Goal: Task Accomplishment & Management: Manage account settings

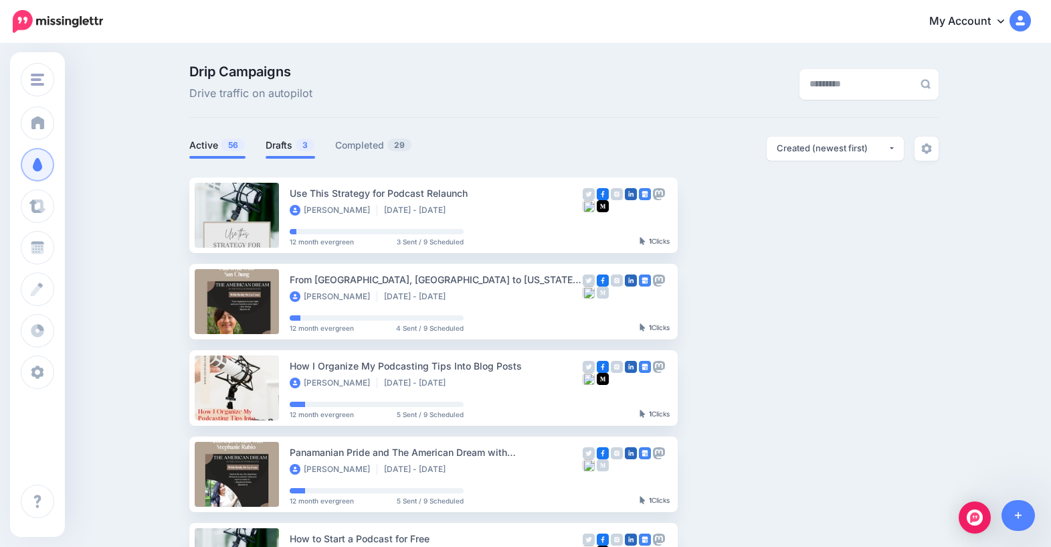
click at [291, 143] on link "Drafts 3" at bounding box center [291, 145] width 50 height 16
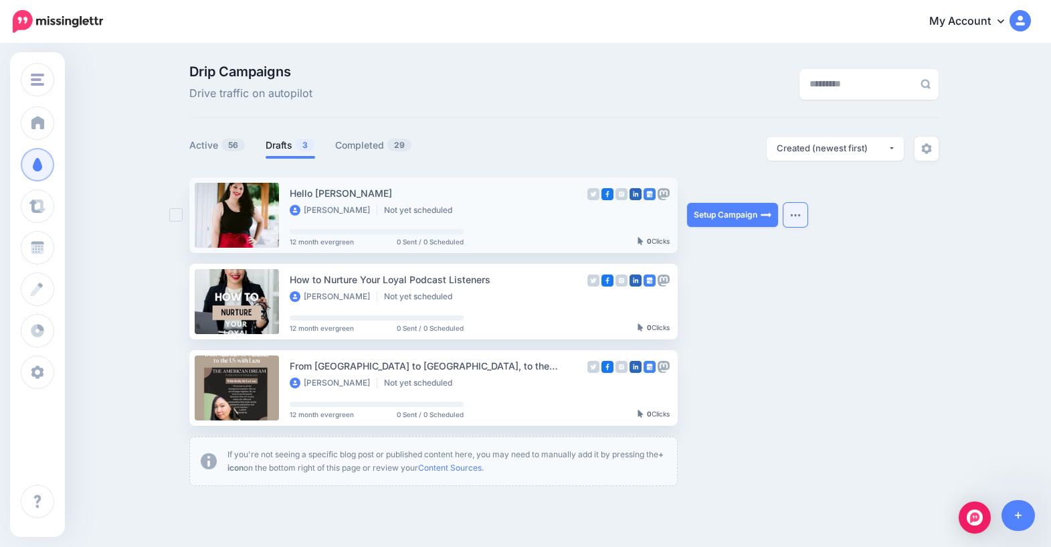
click at [796, 219] on button "button" at bounding box center [796, 215] width 24 height 24
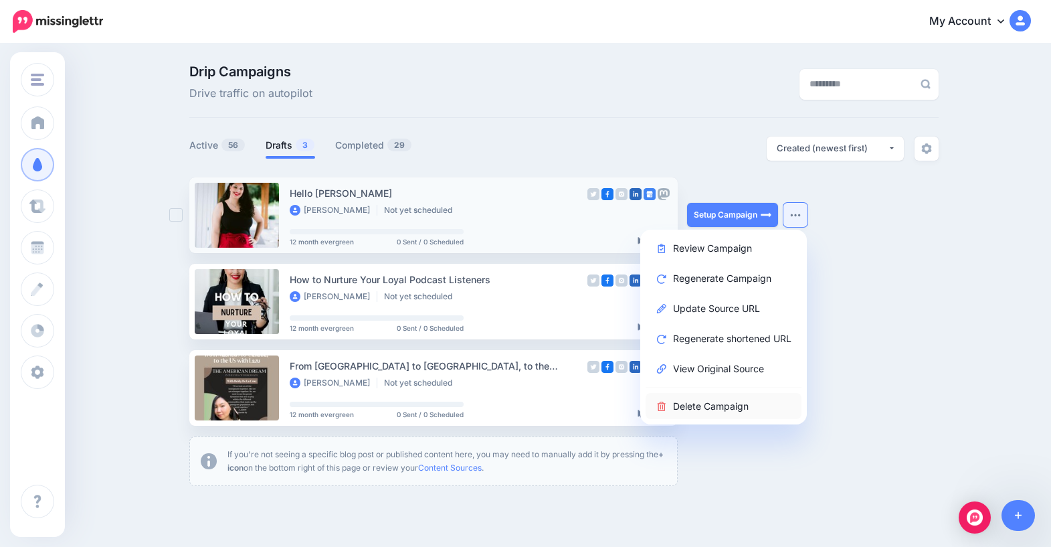
click at [688, 410] on link "Delete Campaign" at bounding box center [724, 406] width 156 height 26
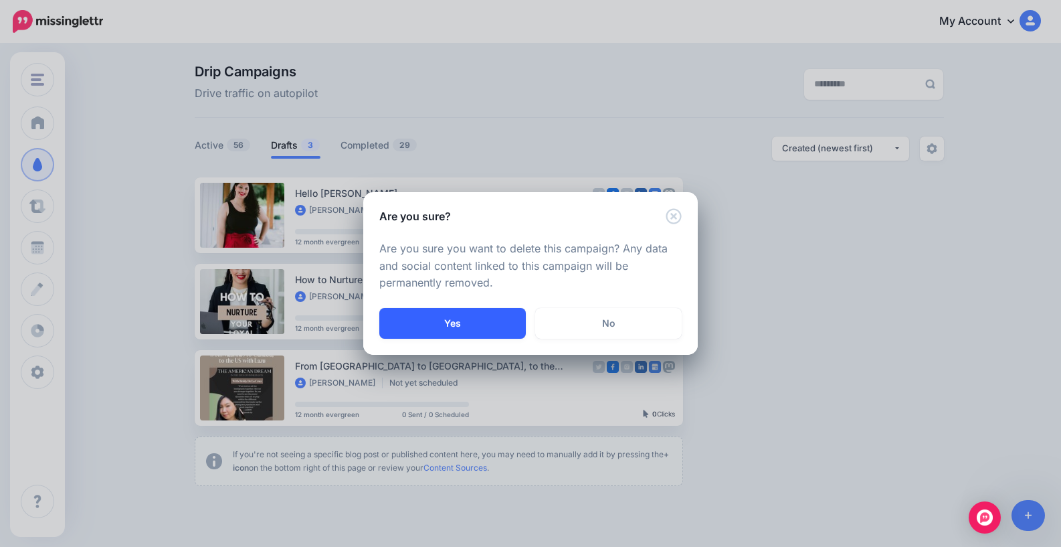
click at [486, 319] on button "Yes" at bounding box center [452, 323] width 147 height 31
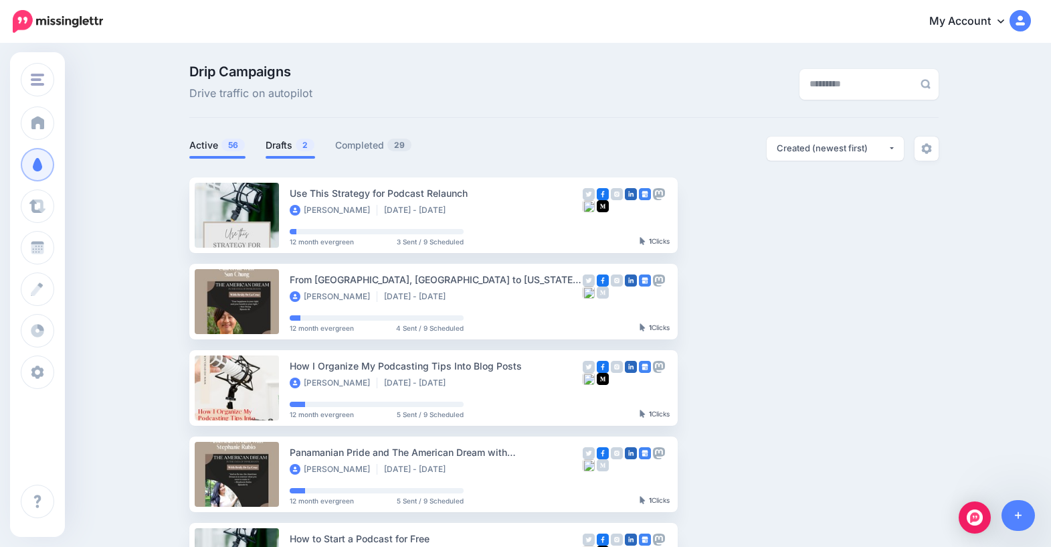
click at [298, 146] on link "Drafts 2" at bounding box center [291, 145] width 50 height 16
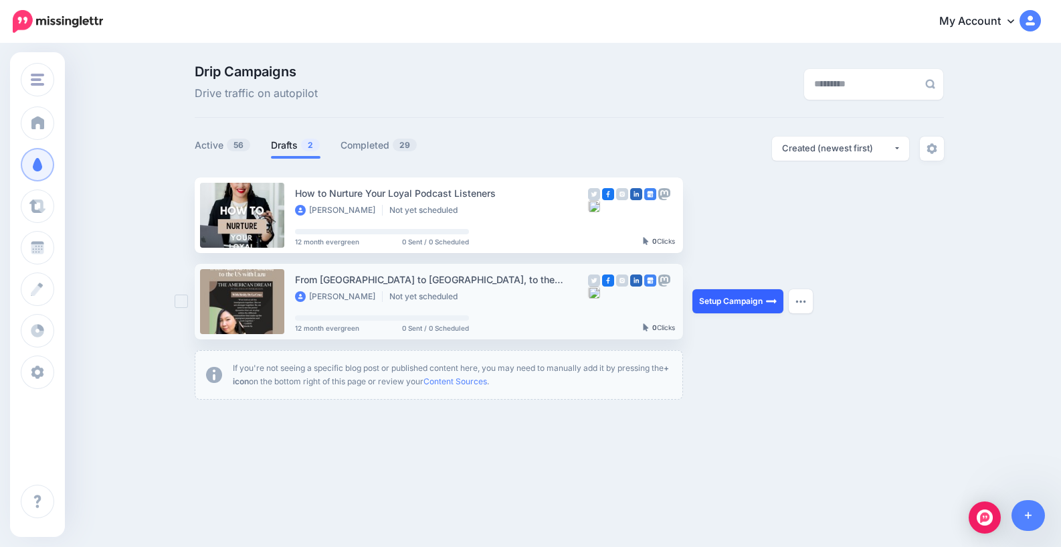
click at [752, 303] on link "Setup Campaign" at bounding box center [738, 301] width 91 height 24
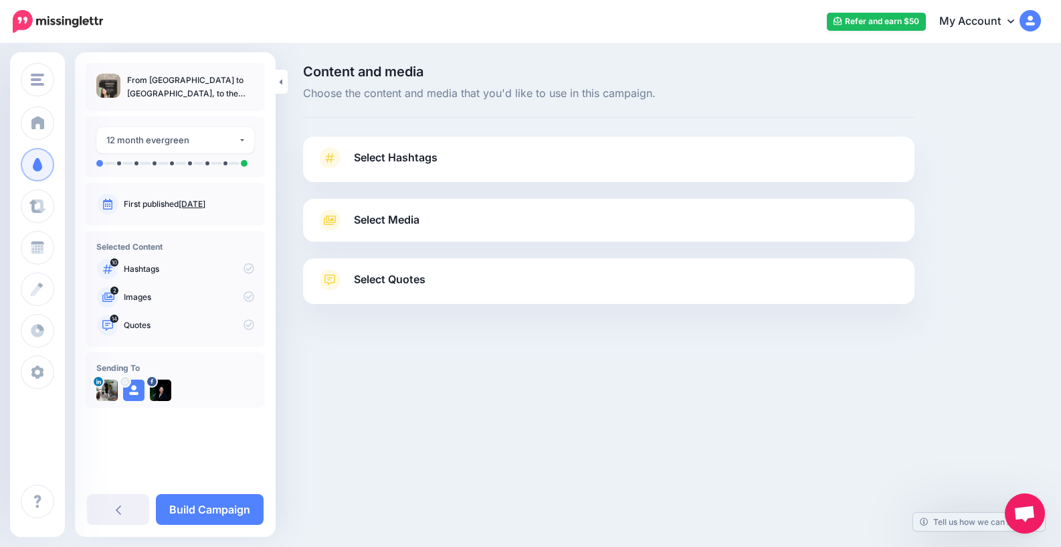
click at [426, 162] on span "Select Hashtags" at bounding box center [396, 158] width 84 height 18
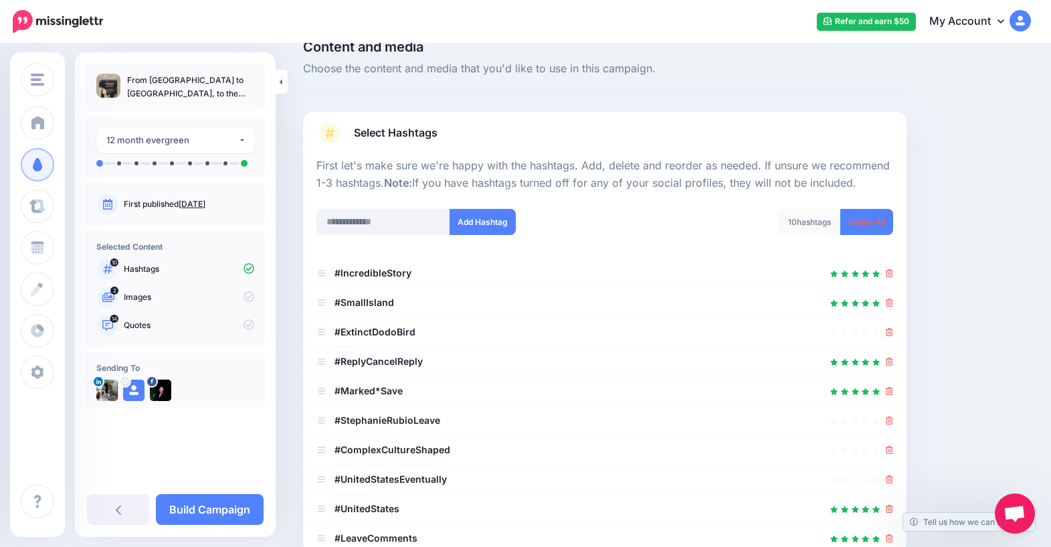
scroll to position [100, 0]
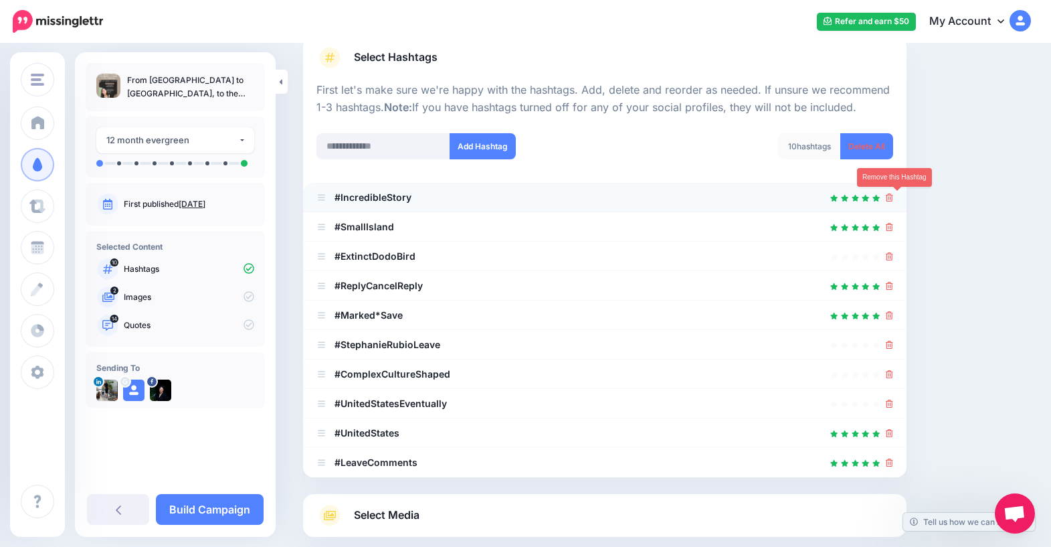
click at [893, 197] on icon at bounding box center [889, 197] width 7 height 8
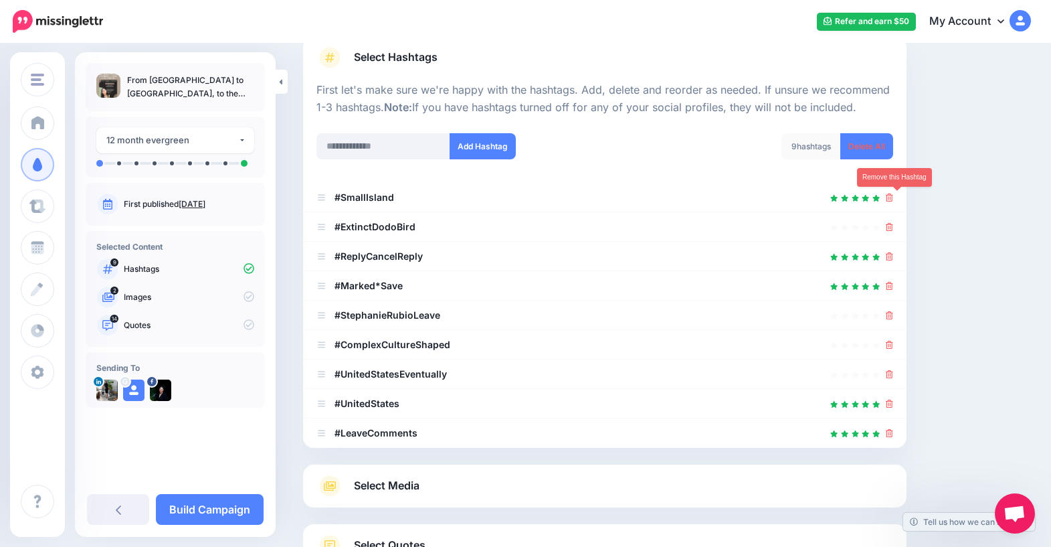
click at [893, 197] on icon at bounding box center [889, 197] width 7 height 8
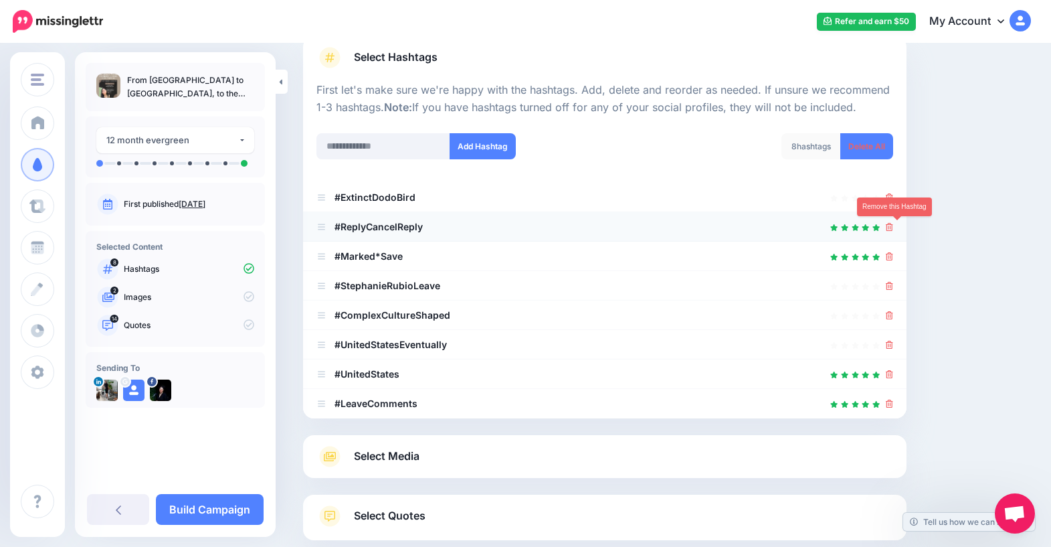
click at [893, 230] on icon at bounding box center [889, 227] width 7 height 8
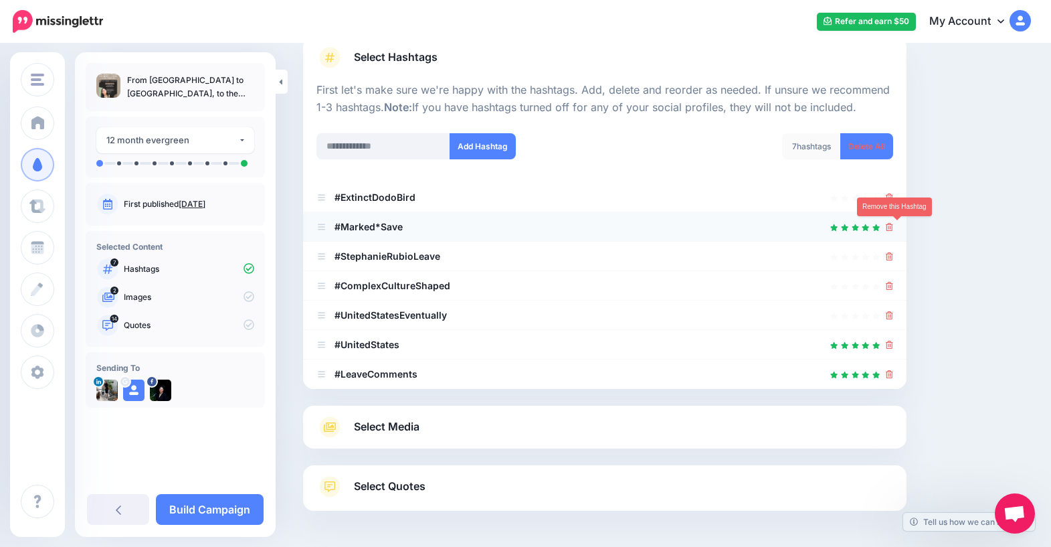
click at [893, 228] on icon at bounding box center [889, 227] width 7 height 8
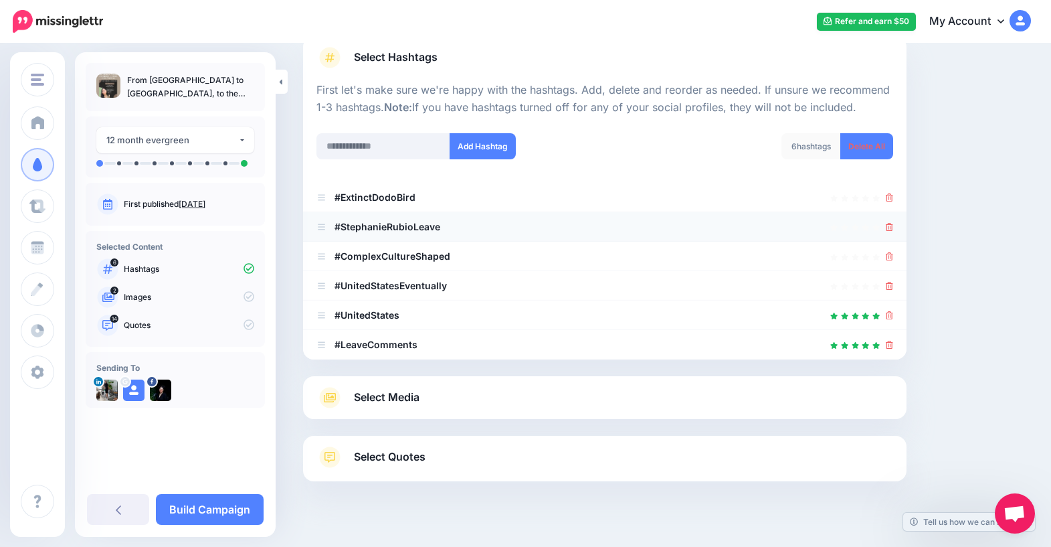
click at [893, 232] on div at bounding box center [889, 227] width 7 height 16
click at [893, 228] on icon at bounding box center [889, 227] width 7 height 8
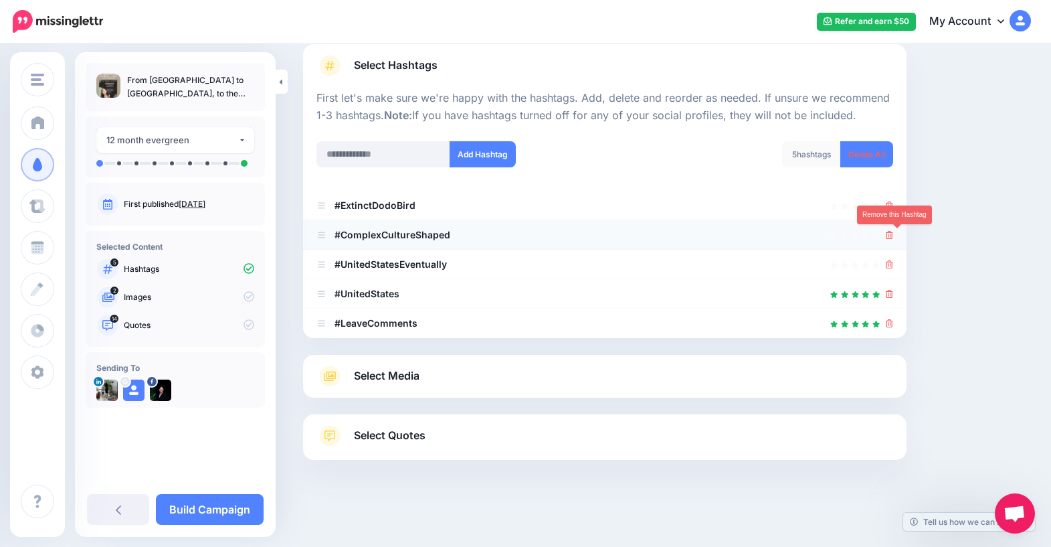
scroll to position [92, 0]
click at [893, 239] on link at bounding box center [889, 234] width 7 height 11
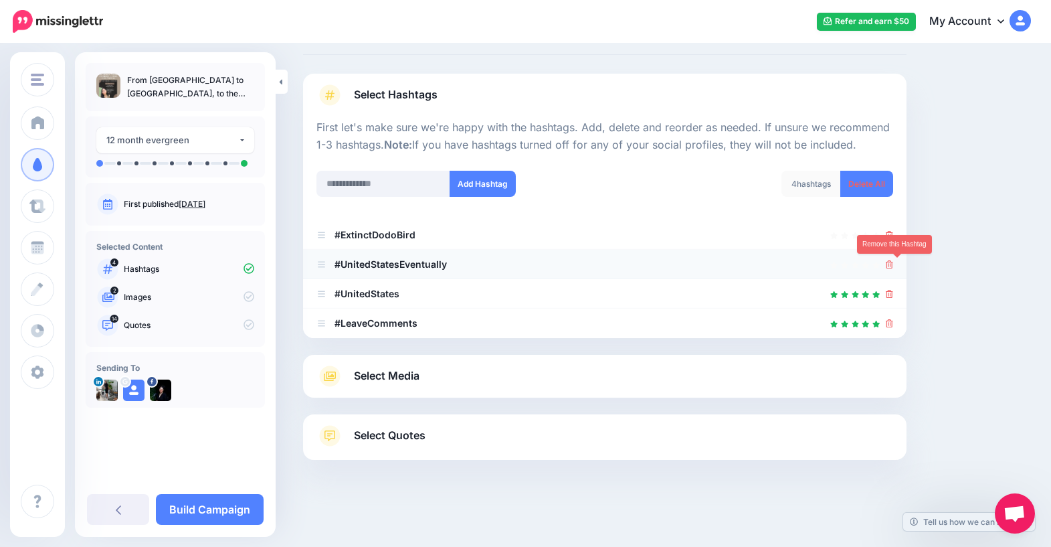
click at [893, 268] on link at bounding box center [889, 263] width 7 height 11
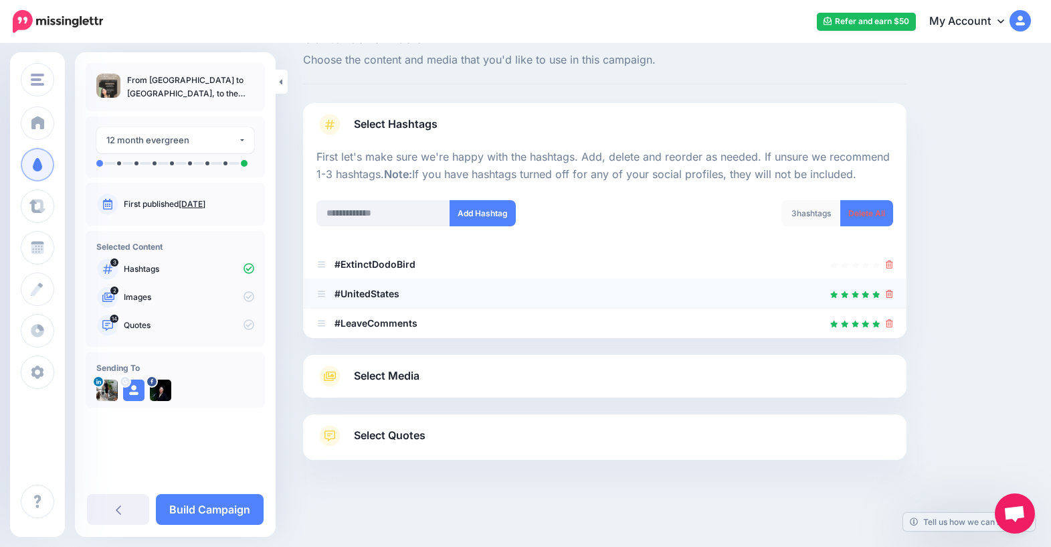
scroll to position [33, 0]
click at [893, 294] on icon at bounding box center [889, 294] width 7 height 8
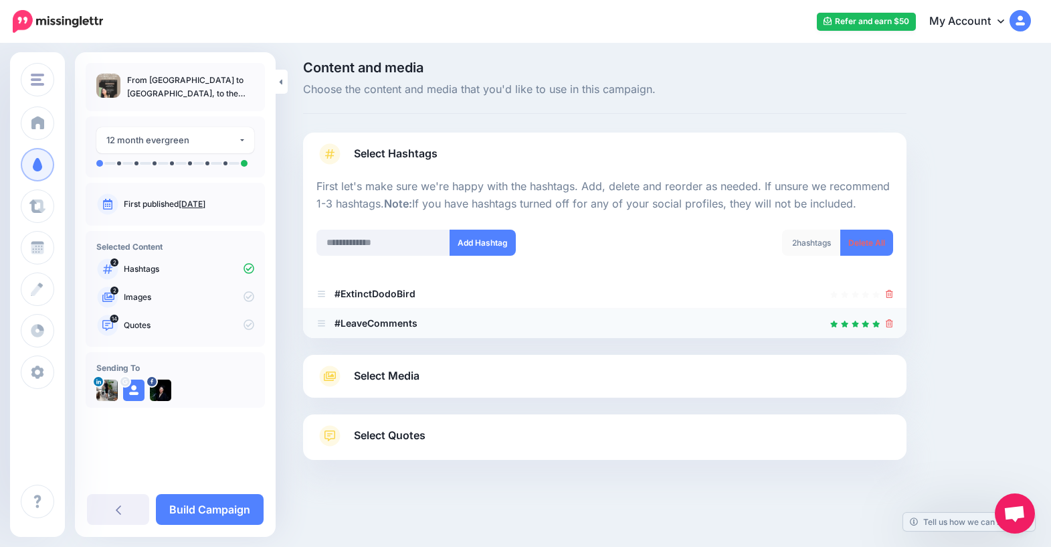
scroll to position [4, 0]
click at [893, 326] on icon at bounding box center [889, 323] width 7 height 8
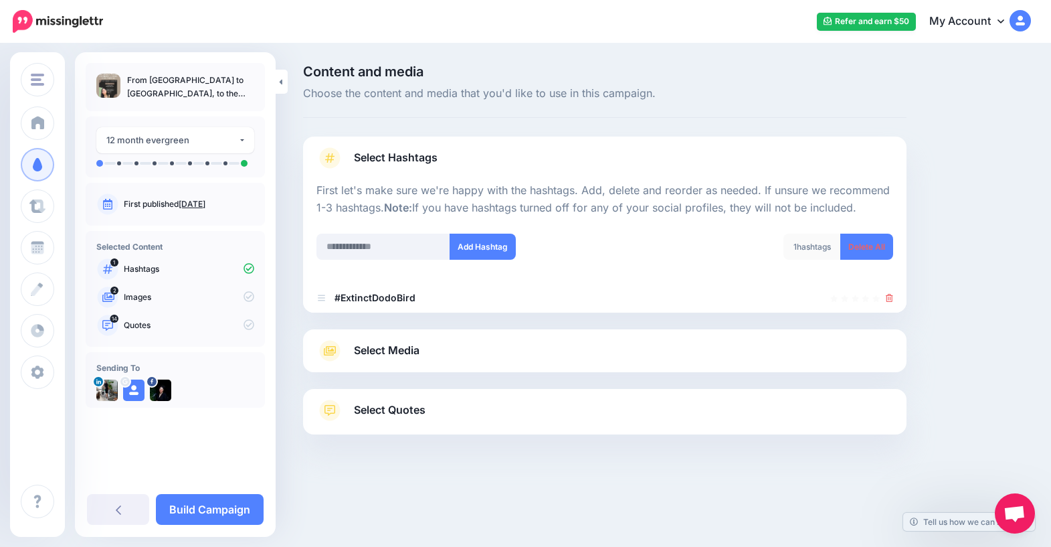
scroll to position [0, 0]
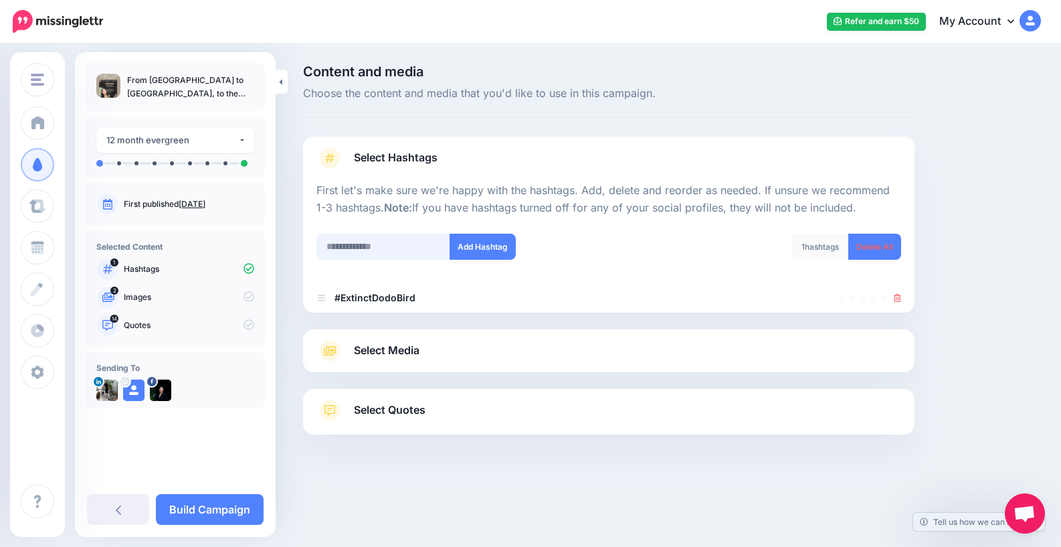
click at [421, 250] on input "text" at bounding box center [384, 247] width 134 height 26
type input "**********"
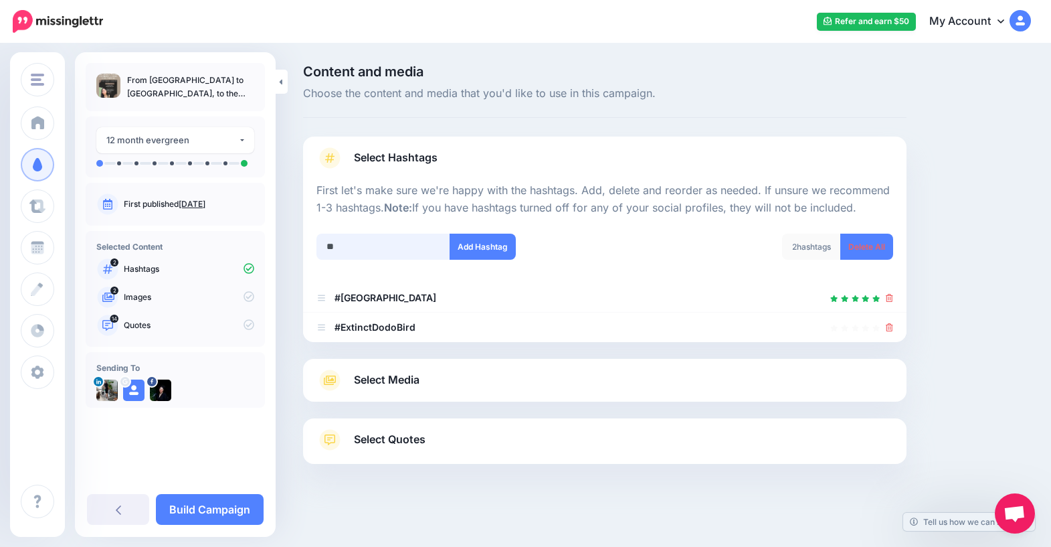
scroll to position [4, 0]
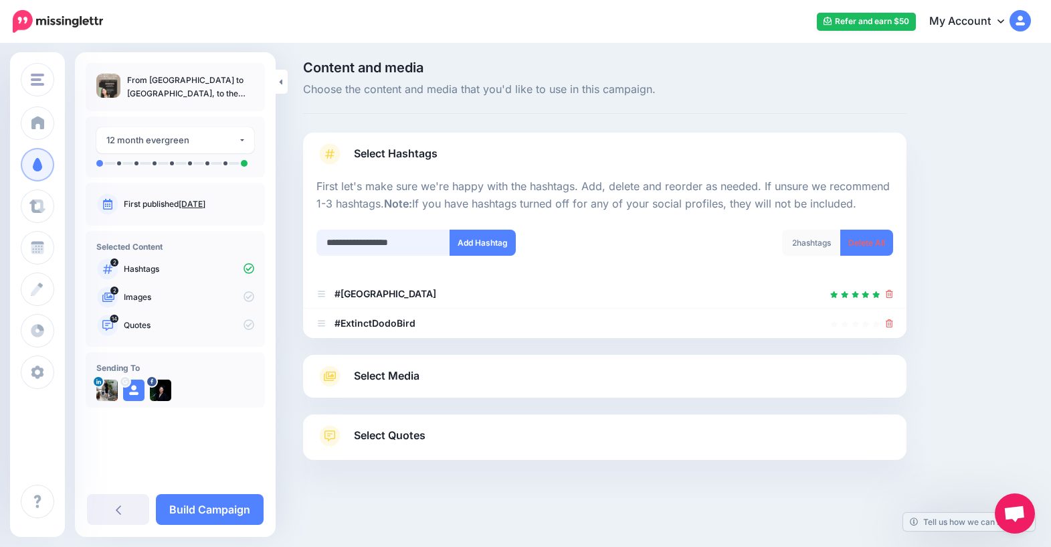
type input "**********"
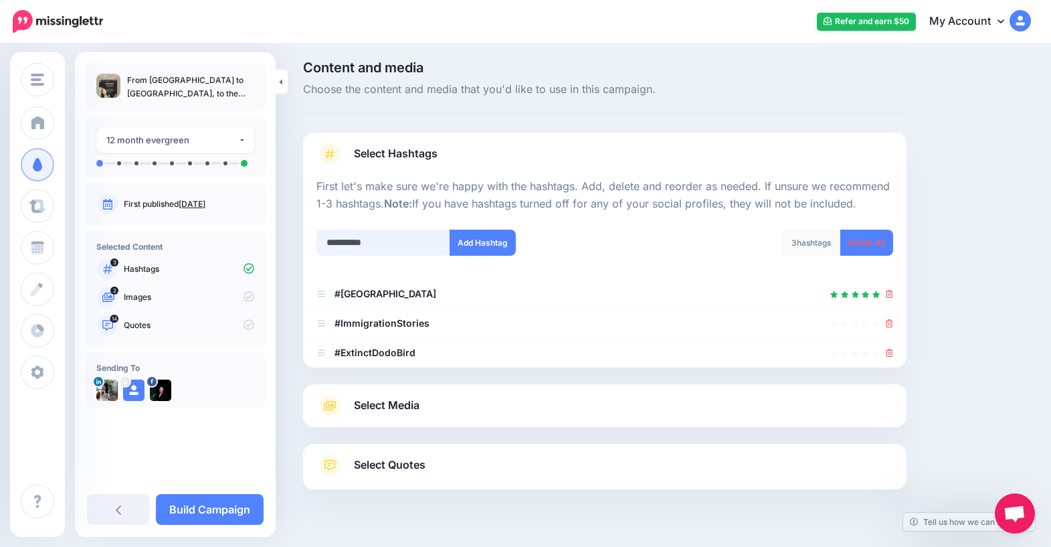
scroll to position [33, 0]
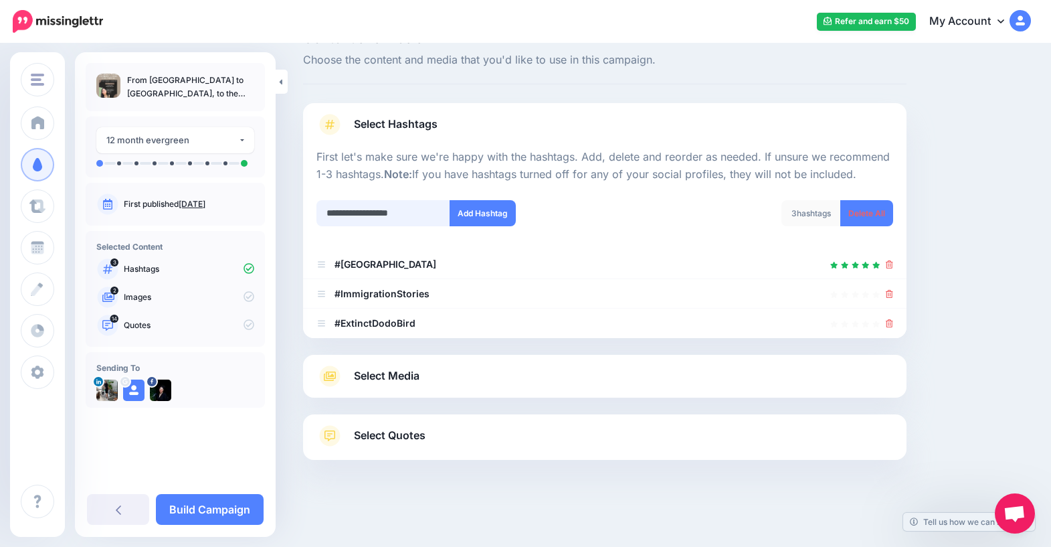
type input "**********"
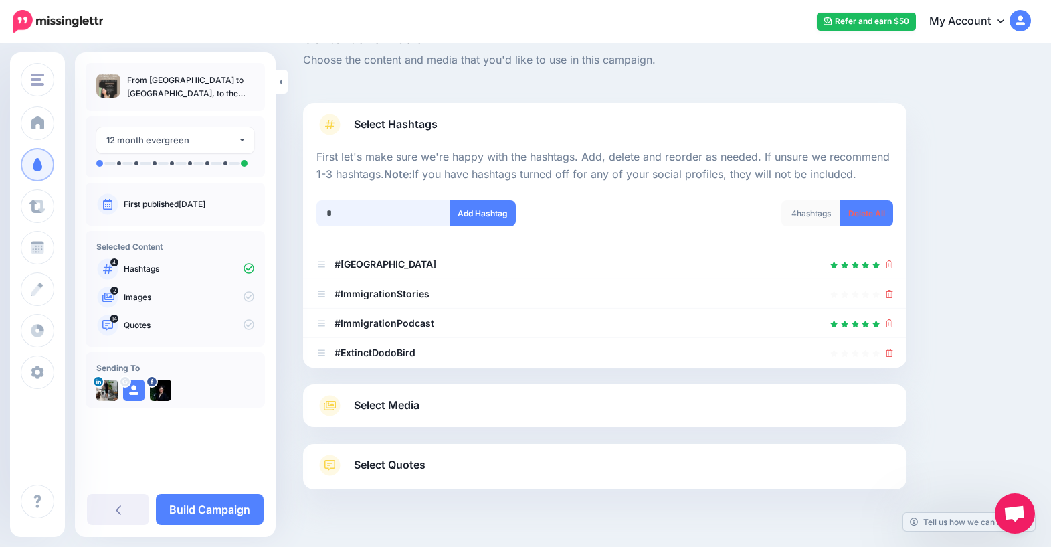
scroll to position [63, 0]
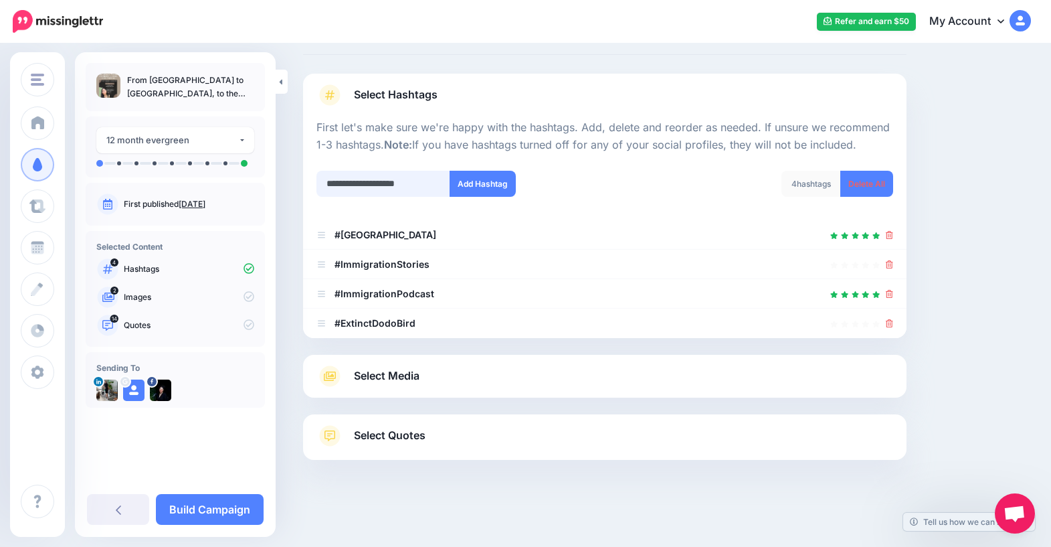
type input "**********"
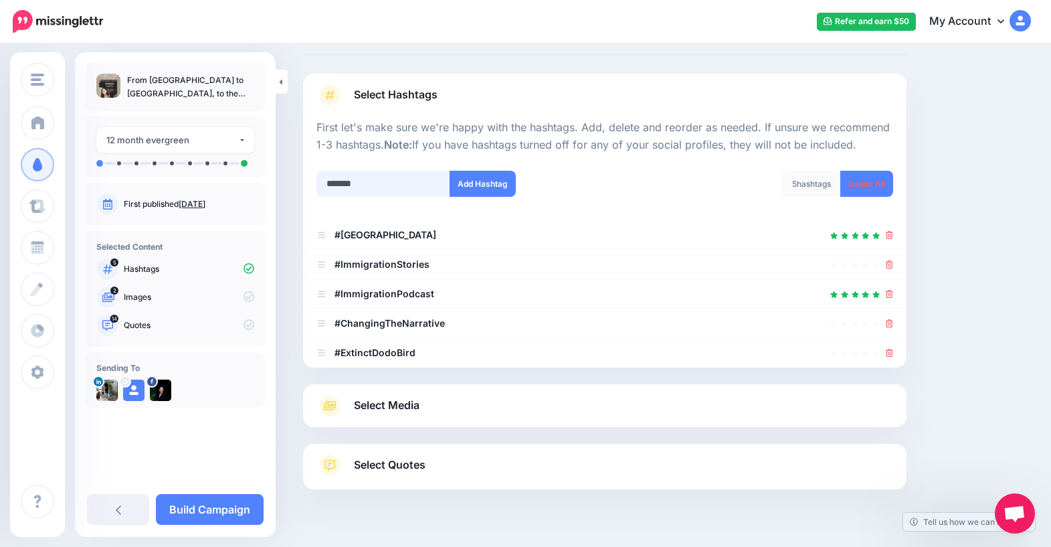
scroll to position [92, 0]
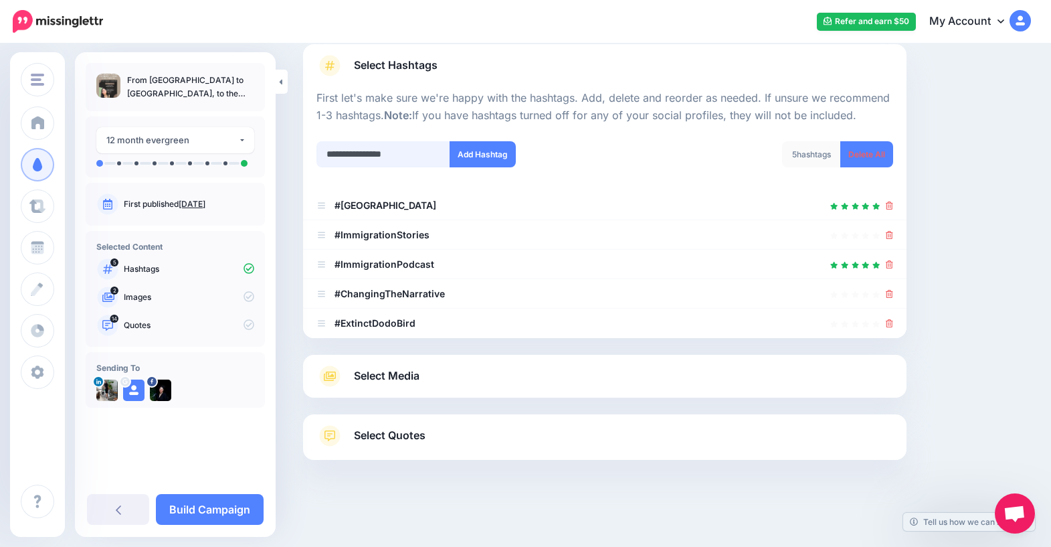
type input "**********"
click at [509, 355] on div at bounding box center [605, 346] width 604 height 17
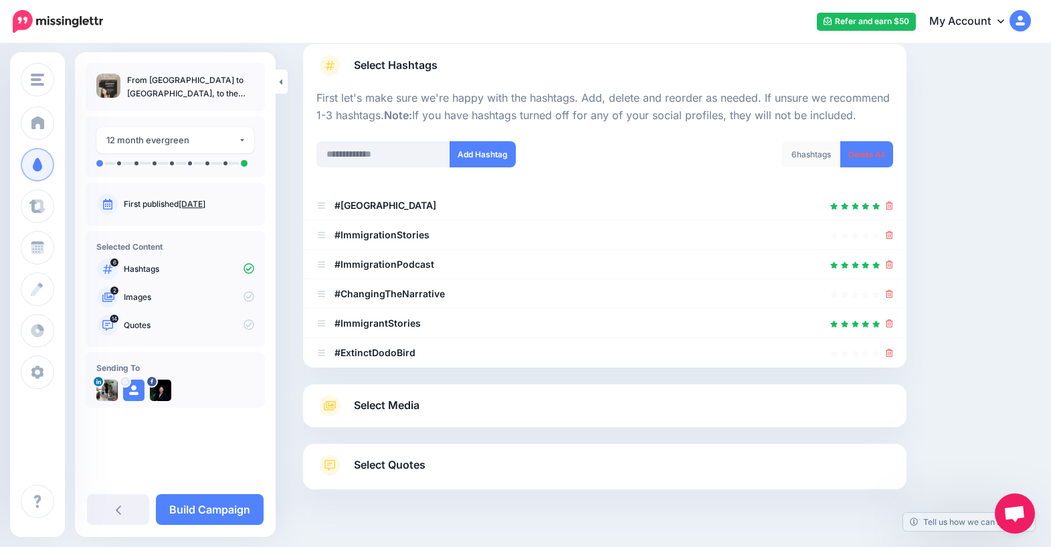
scroll to position [122, 0]
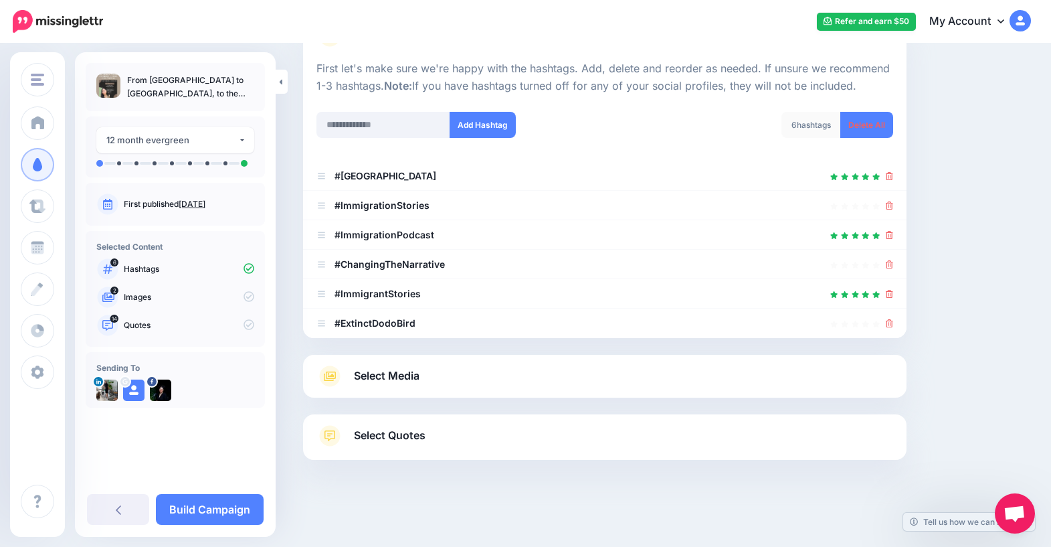
click at [549, 369] on link "Select Media" at bounding box center [605, 375] width 577 height 21
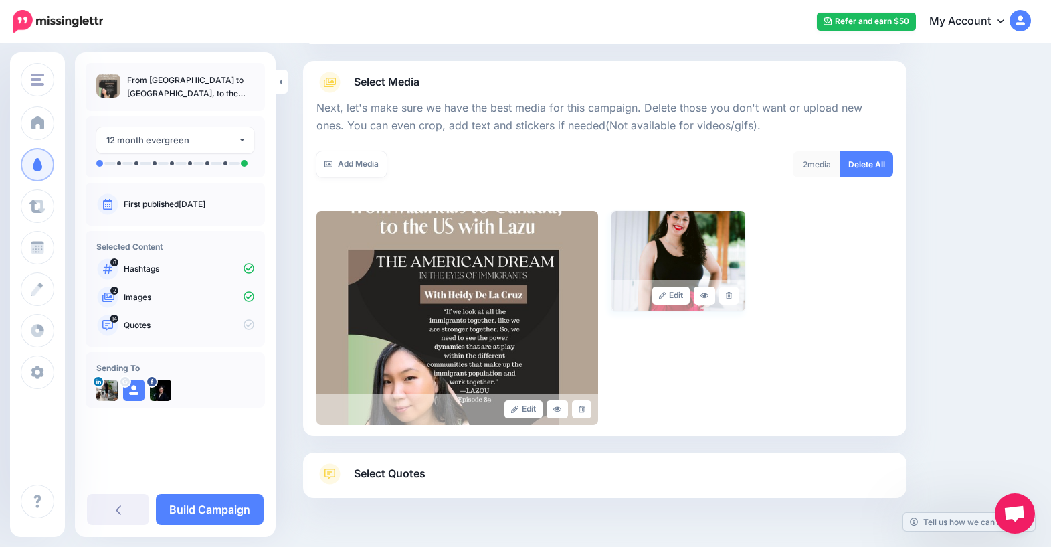
scroll to position [176, 0]
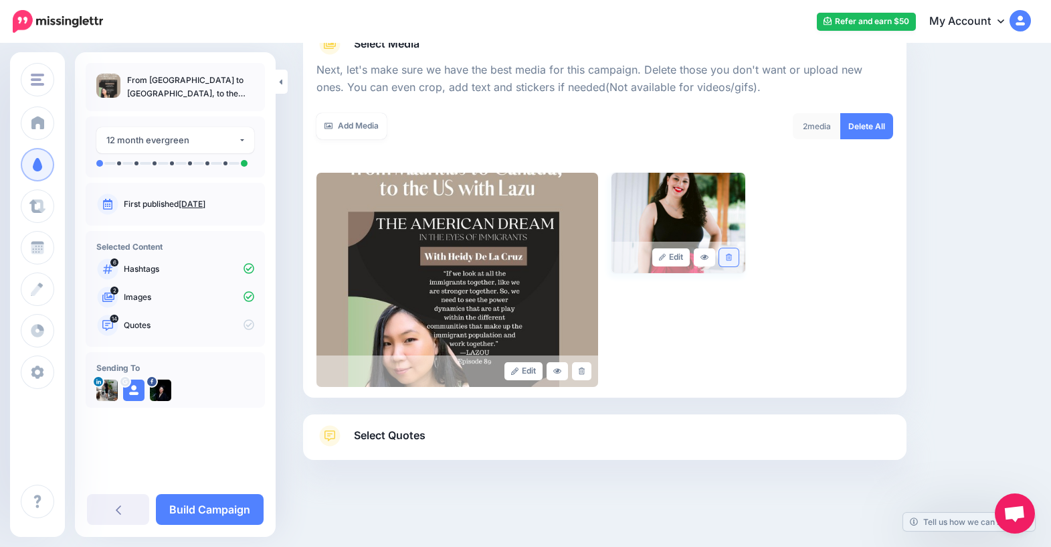
click at [732, 258] on icon at bounding box center [729, 257] width 6 height 7
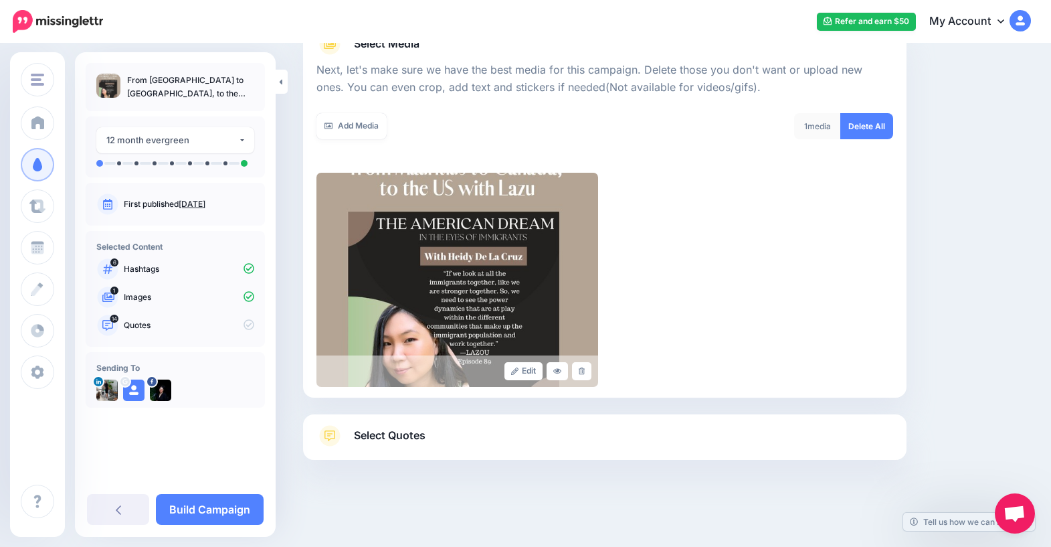
click at [717, 432] on link "Select Quotes" at bounding box center [605, 442] width 577 height 35
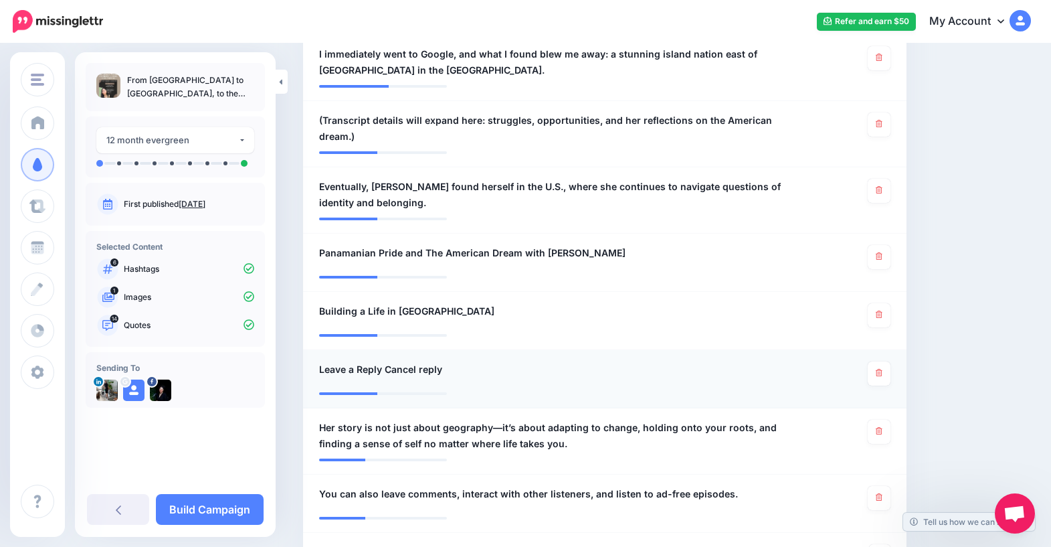
scroll to position [840, 0]
click at [250, 509] on link "Build Campaign" at bounding box center [210, 509] width 108 height 31
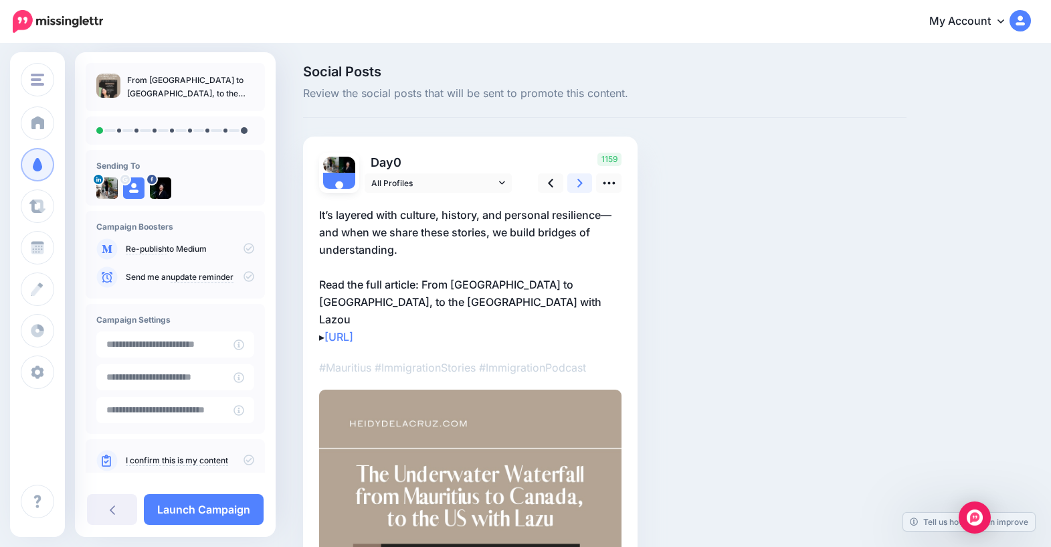
click at [581, 184] on icon at bounding box center [579, 183] width 5 height 9
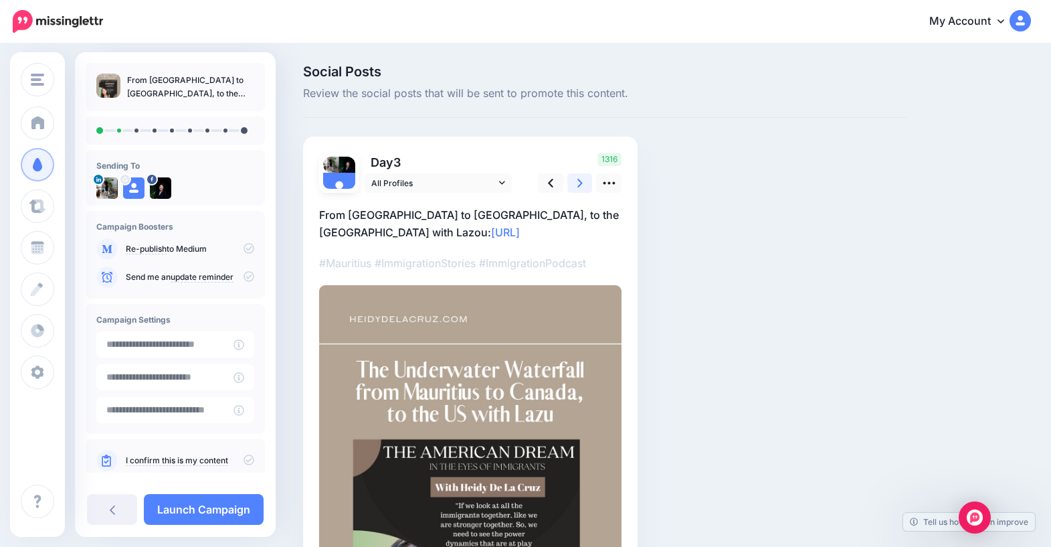
click at [577, 187] on icon at bounding box center [579, 183] width 5 height 14
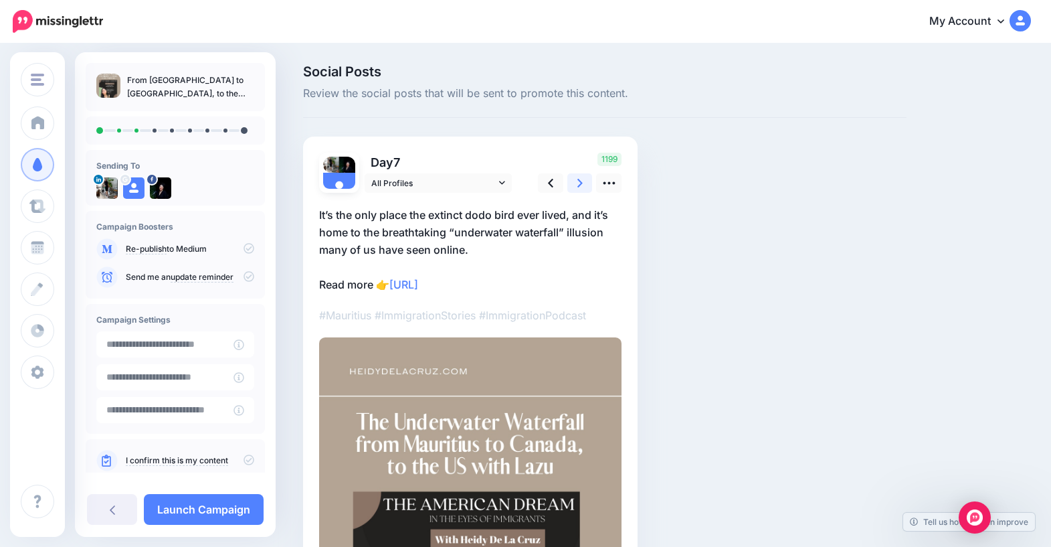
click at [572, 186] on link at bounding box center [579, 182] width 25 height 19
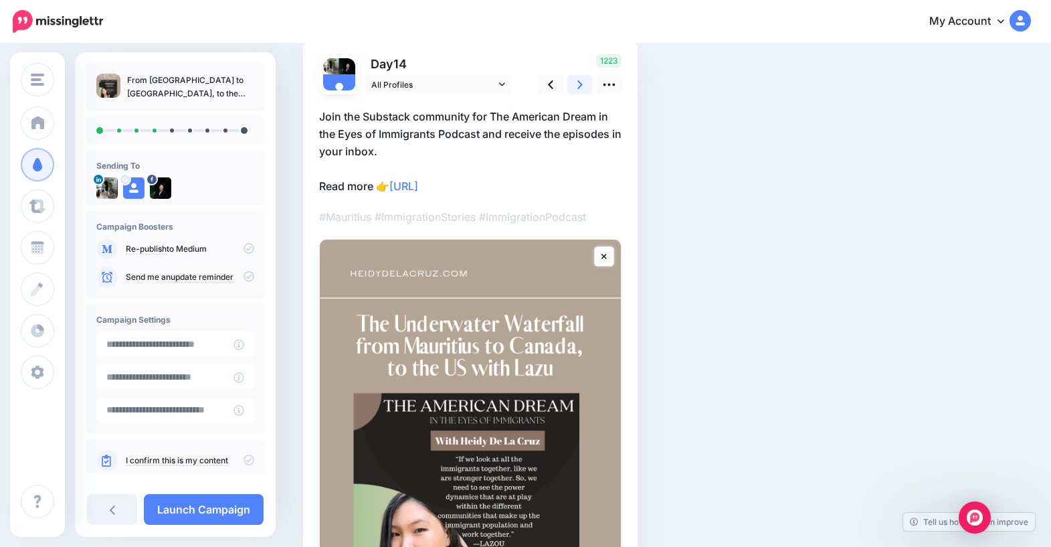
scroll to position [82, 0]
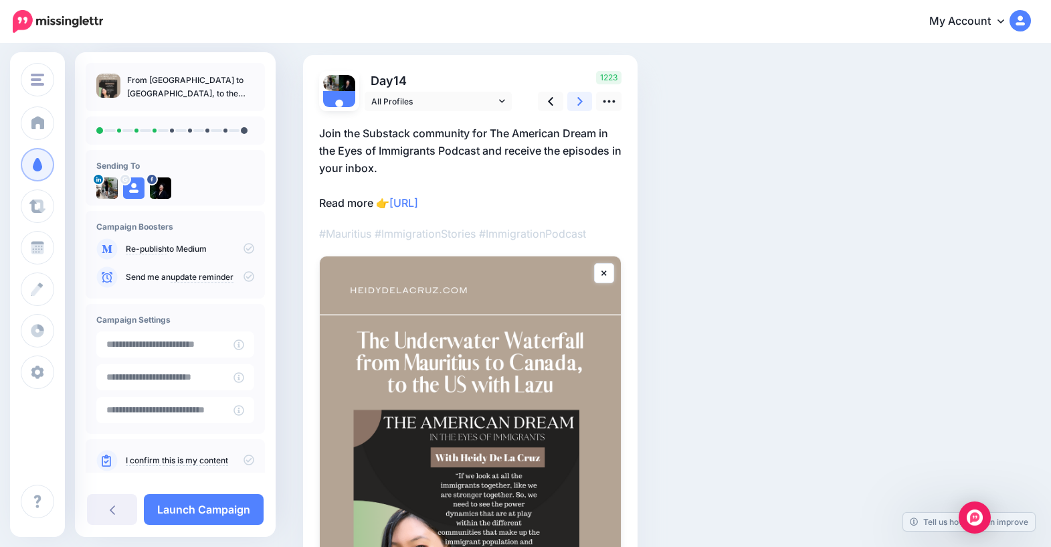
click at [579, 100] on icon at bounding box center [579, 101] width 5 height 14
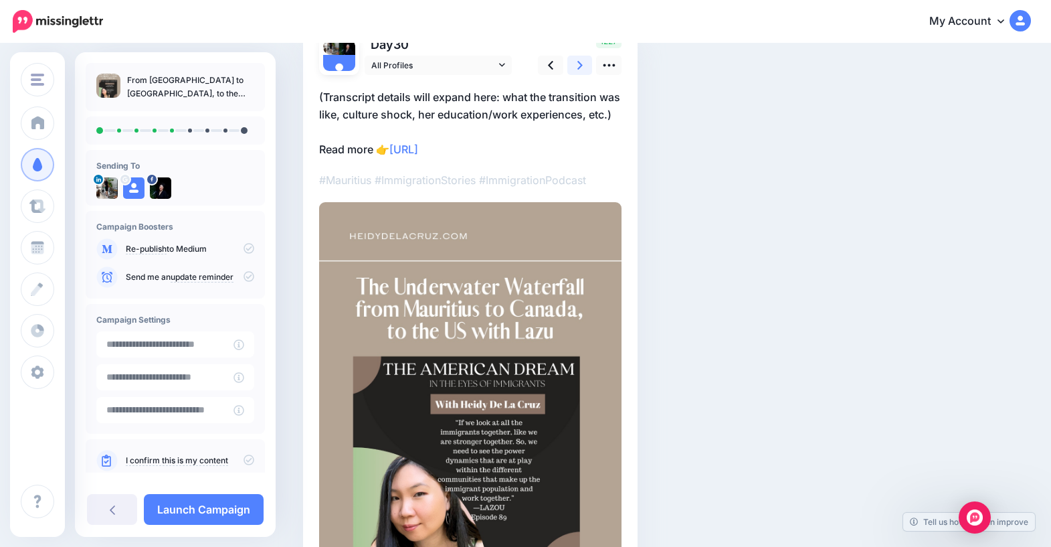
scroll to position [0, 0]
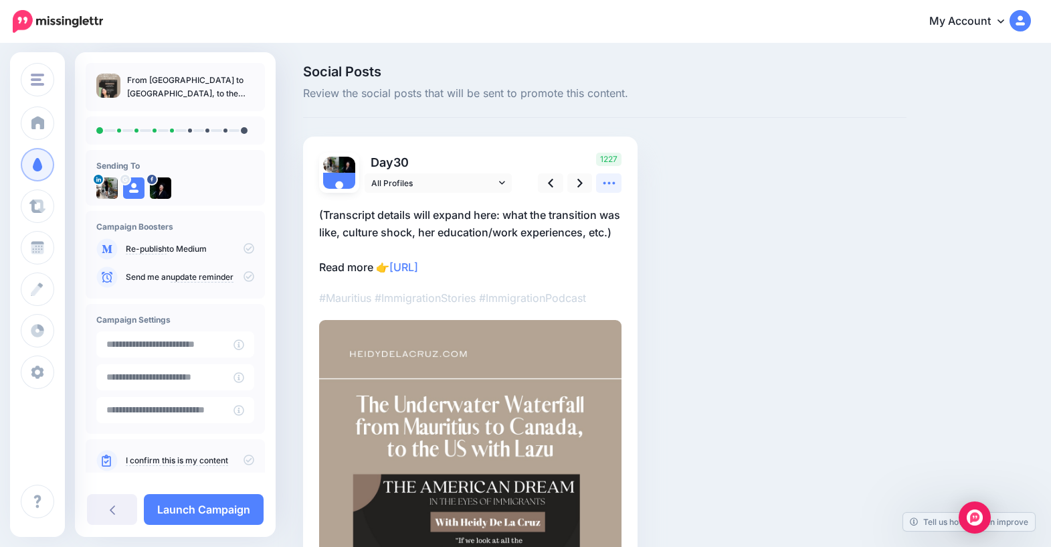
click at [605, 184] on icon at bounding box center [609, 183] width 14 height 14
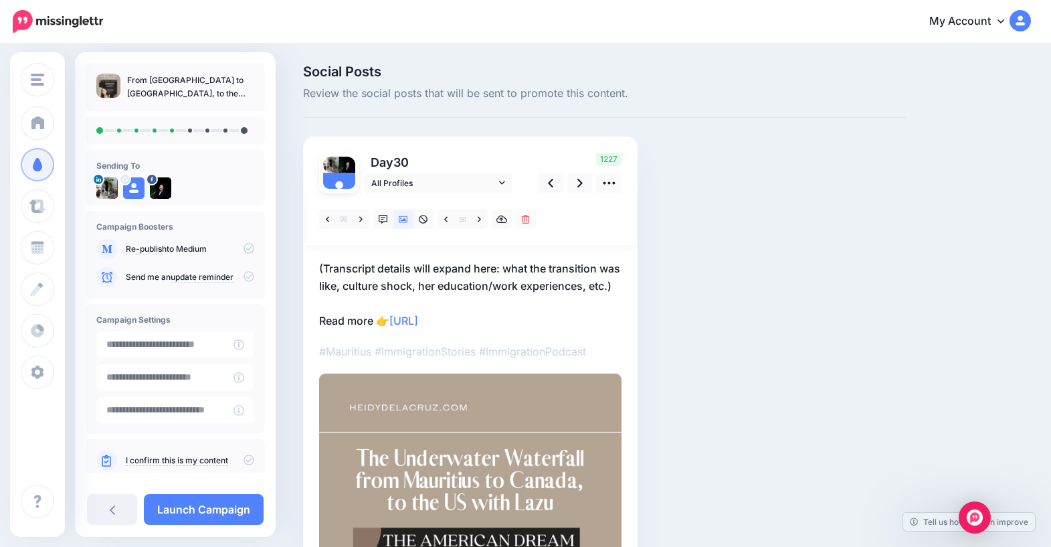
click at [400, 286] on p "(Transcript details will expand here: what the transition was like, culture sho…" at bounding box center [470, 295] width 302 height 70
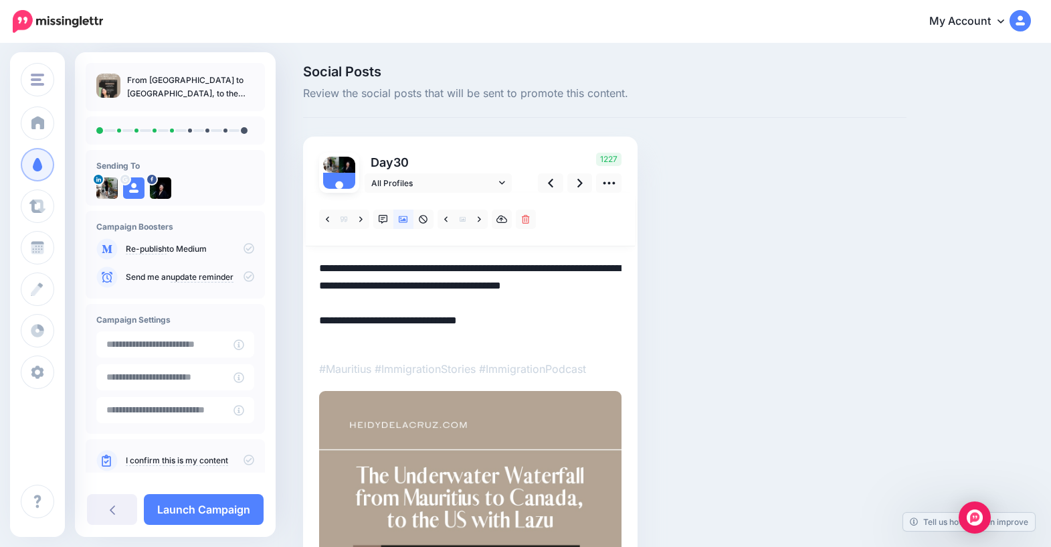
drag, startPoint x: 357, startPoint y: 304, endPoint x: 306, endPoint y: 263, distance: 65.1
click at [306, 263] on div "Day 30 All Profiles" at bounding box center [470, 499] width 335 height 724
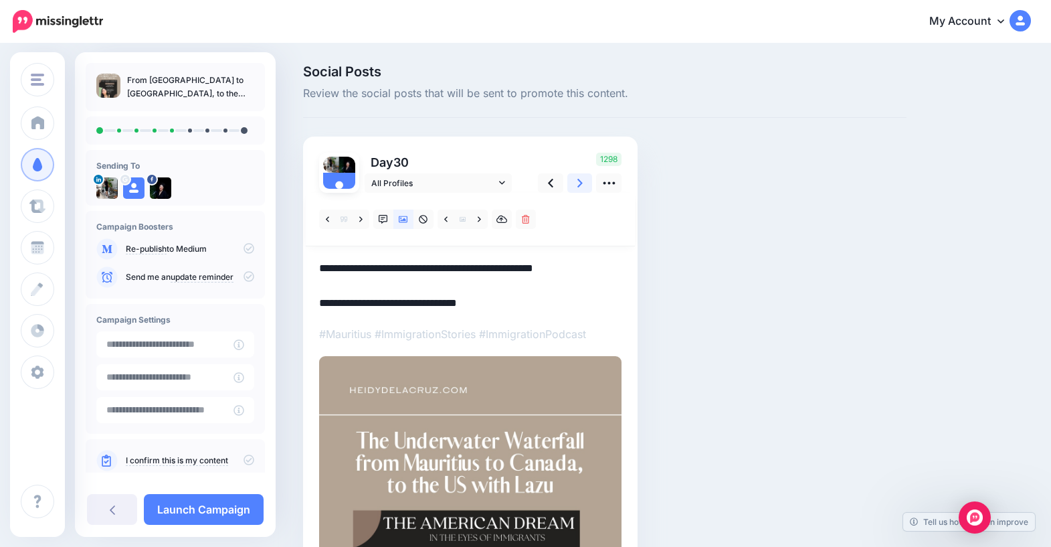
type textarea "**********"
click at [575, 183] on link at bounding box center [579, 182] width 25 height 19
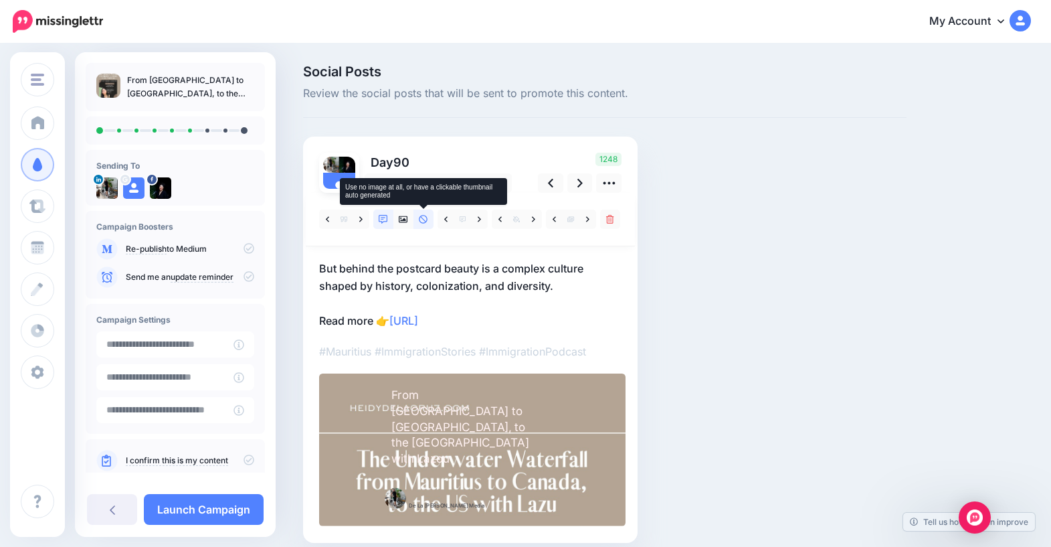
click at [419, 222] on icon at bounding box center [423, 219] width 9 height 9
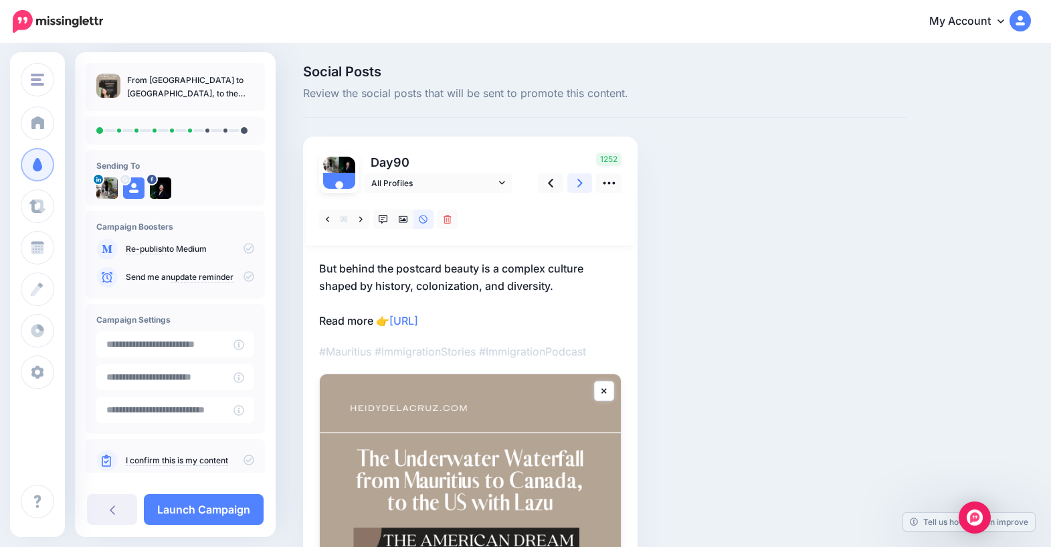
click at [583, 187] on link at bounding box center [579, 182] width 25 height 19
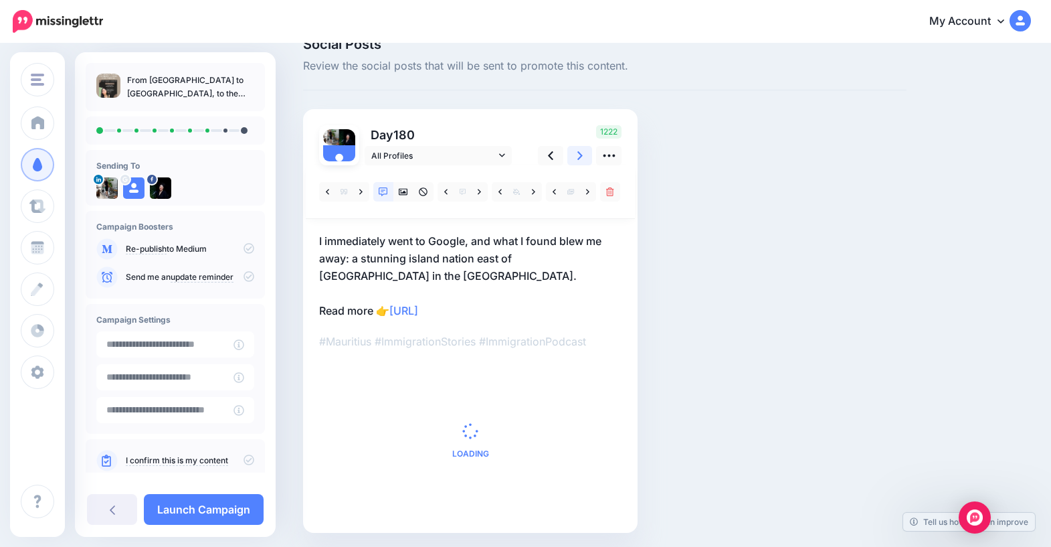
scroll to position [74, 0]
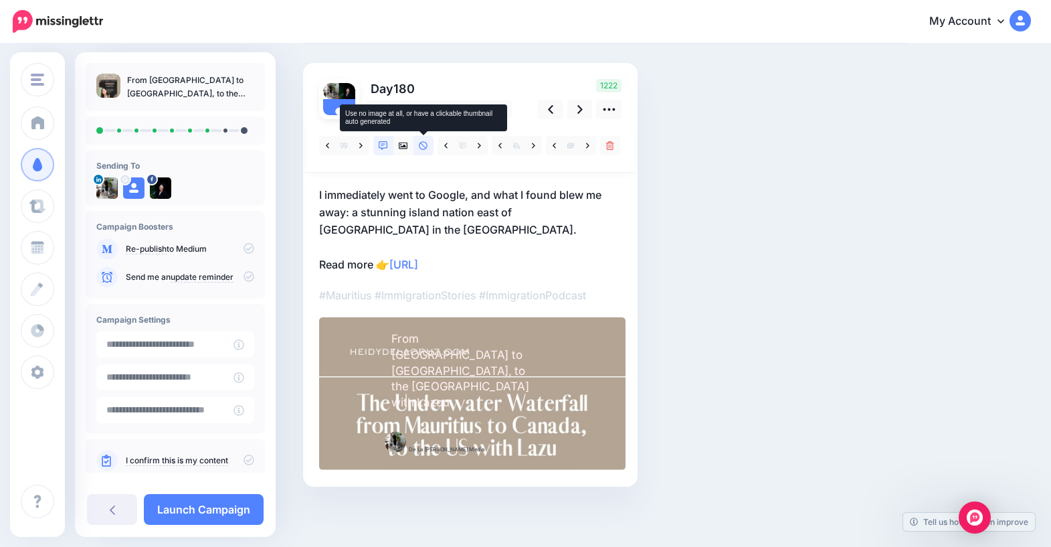
click at [425, 143] on icon at bounding box center [423, 145] width 9 height 9
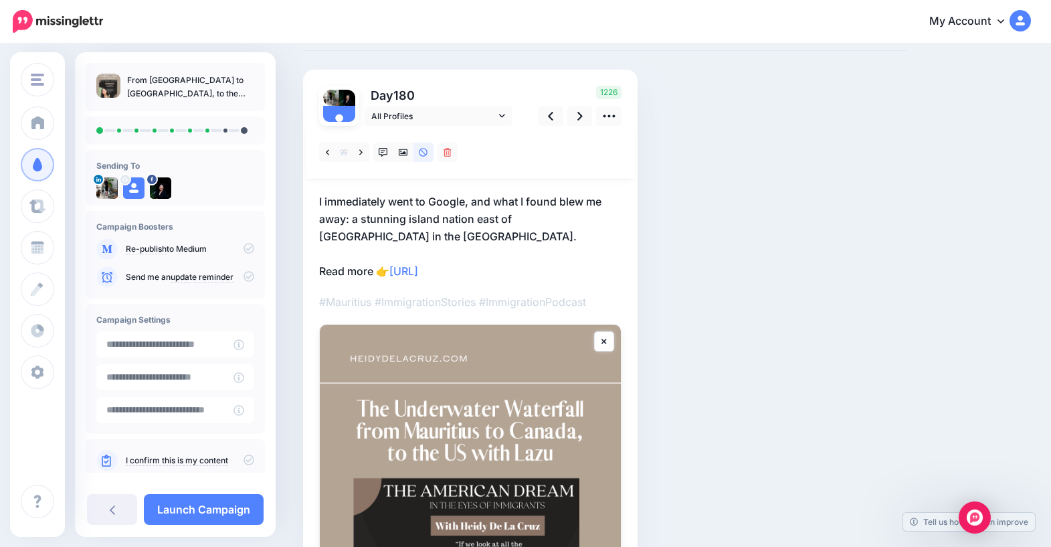
scroll to position [0, 0]
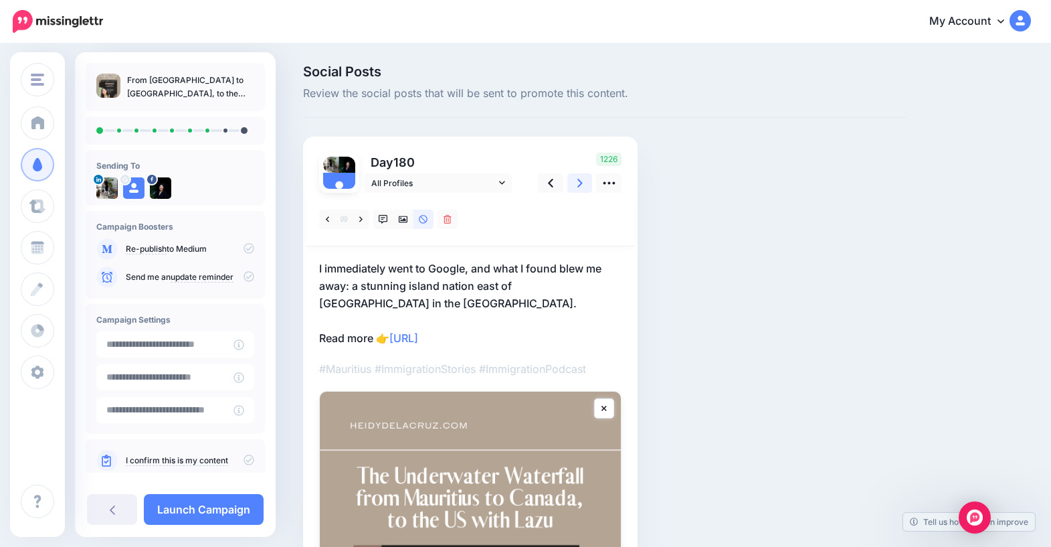
click at [583, 181] on link at bounding box center [579, 182] width 25 height 19
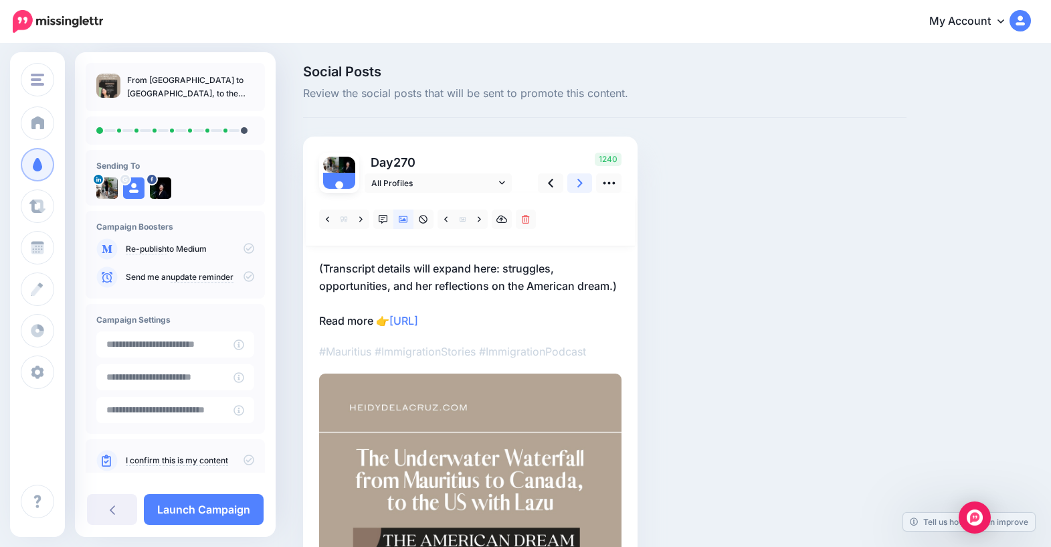
click at [578, 185] on icon at bounding box center [579, 183] width 5 height 14
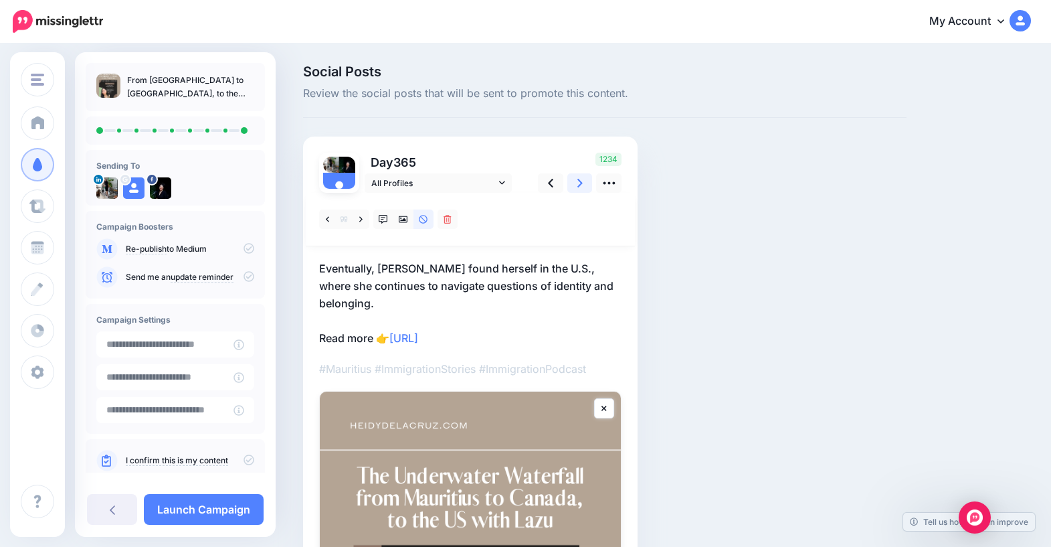
click at [574, 187] on link at bounding box center [579, 182] width 25 height 19
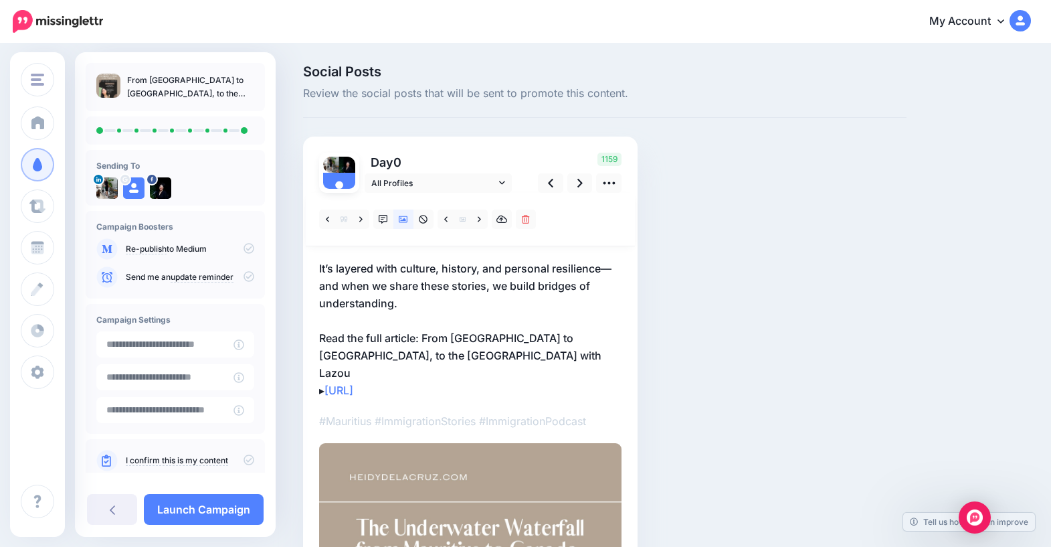
click at [244, 460] on icon at bounding box center [249, 459] width 11 height 11
click at [223, 515] on link "Launch Campaign" at bounding box center [204, 509] width 120 height 31
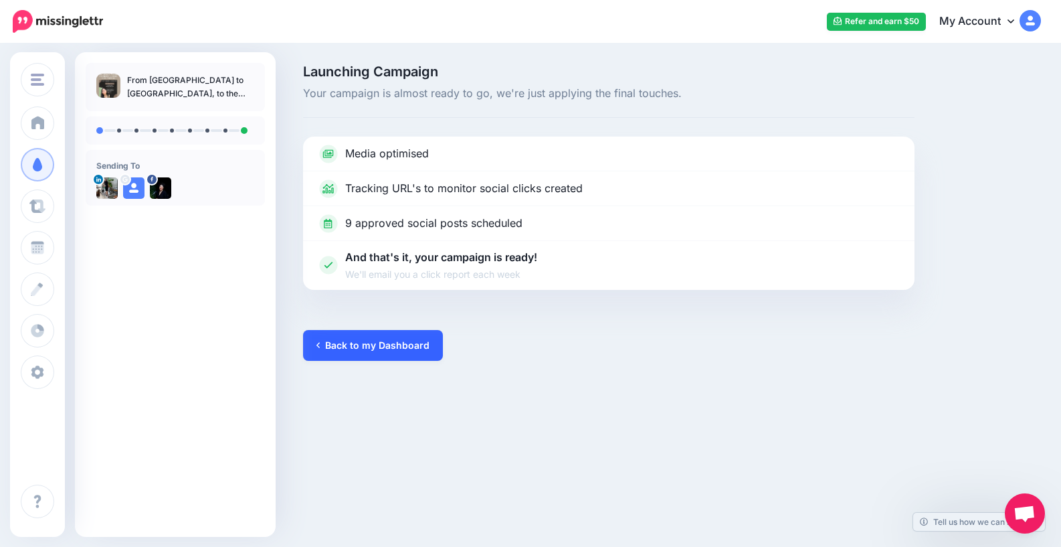
click at [347, 347] on link "Back to my Dashboard" at bounding box center [373, 345] width 140 height 31
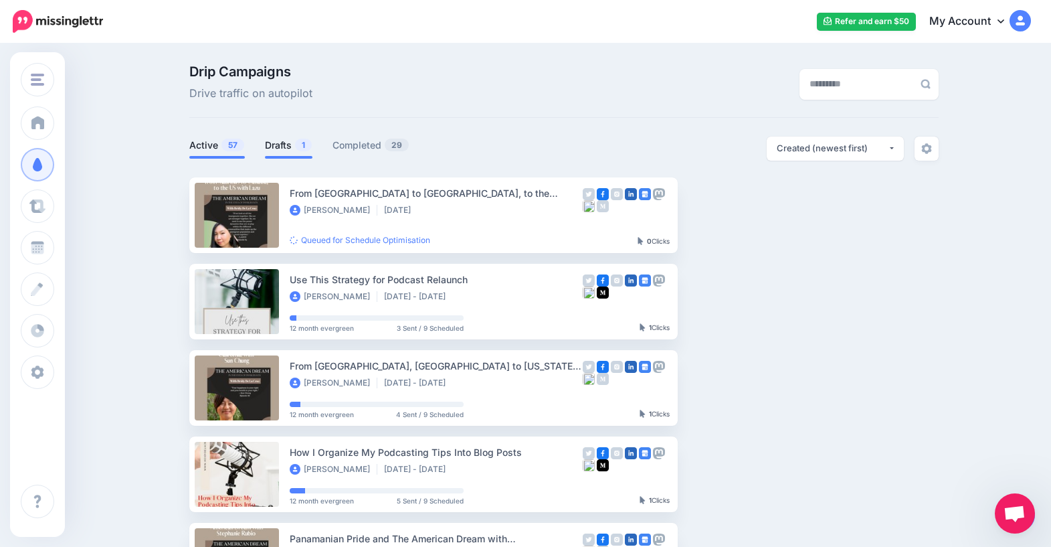
click at [277, 145] on link "Drafts 1" at bounding box center [289, 145] width 48 height 16
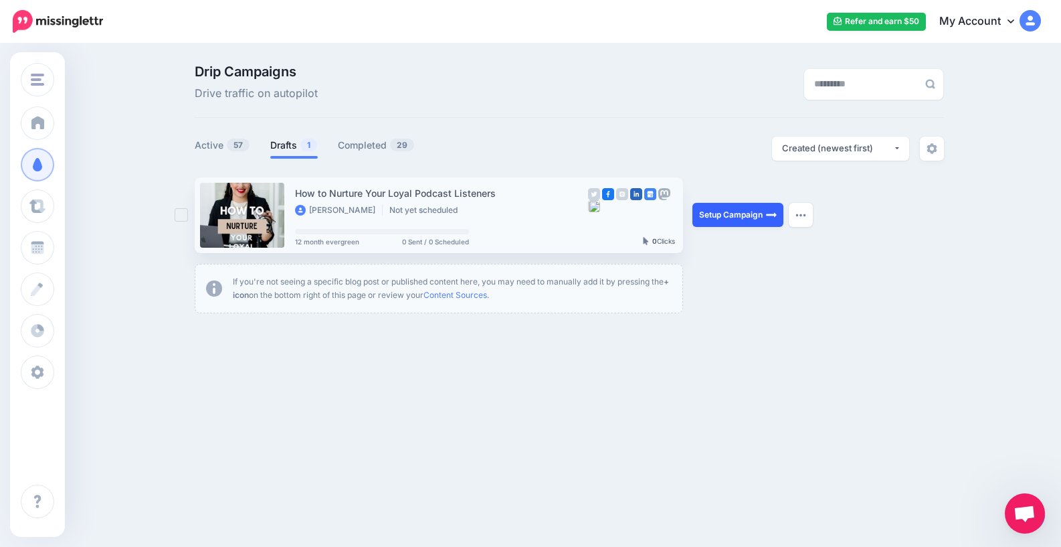
click at [721, 215] on link "Setup Campaign" at bounding box center [738, 215] width 91 height 24
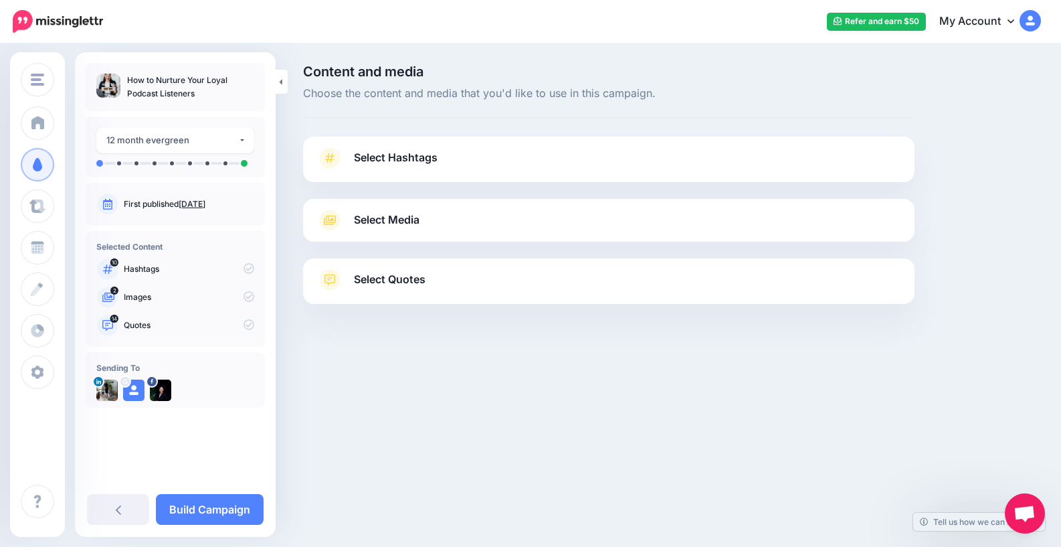
click at [487, 167] on link "Select Hashtags" at bounding box center [609, 164] width 585 height 35
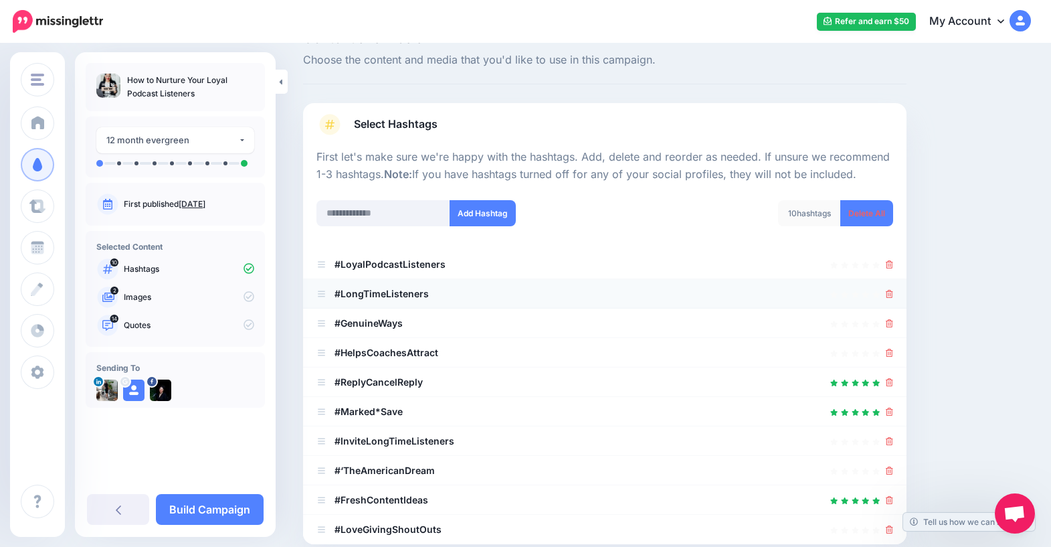
scroll to position [104, 0]
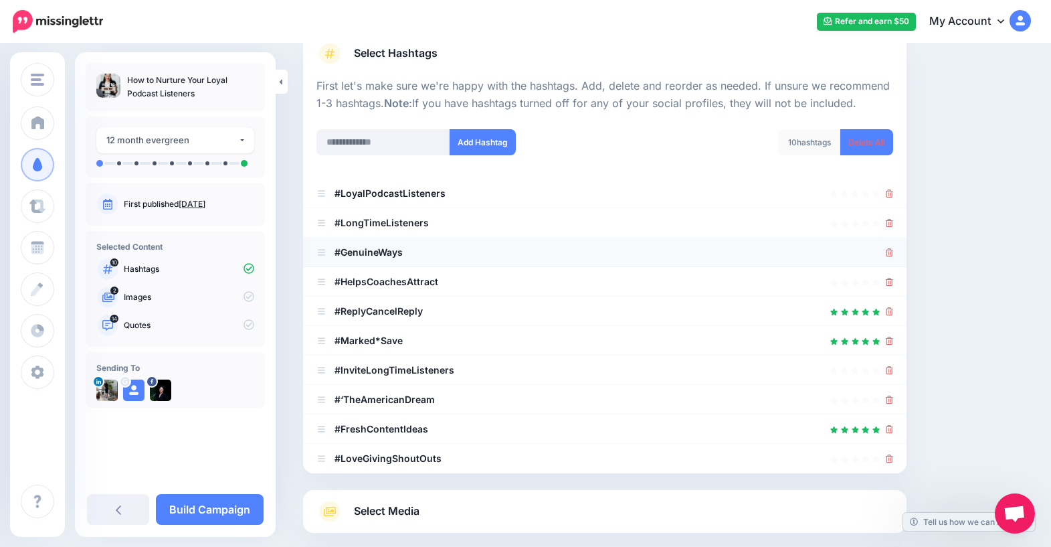
click at [893, 252] on div at bounding box center [605, 252] width 577 height 16
click at [893, 254] on icon at bounding box center [889, 252] width 7 height 8
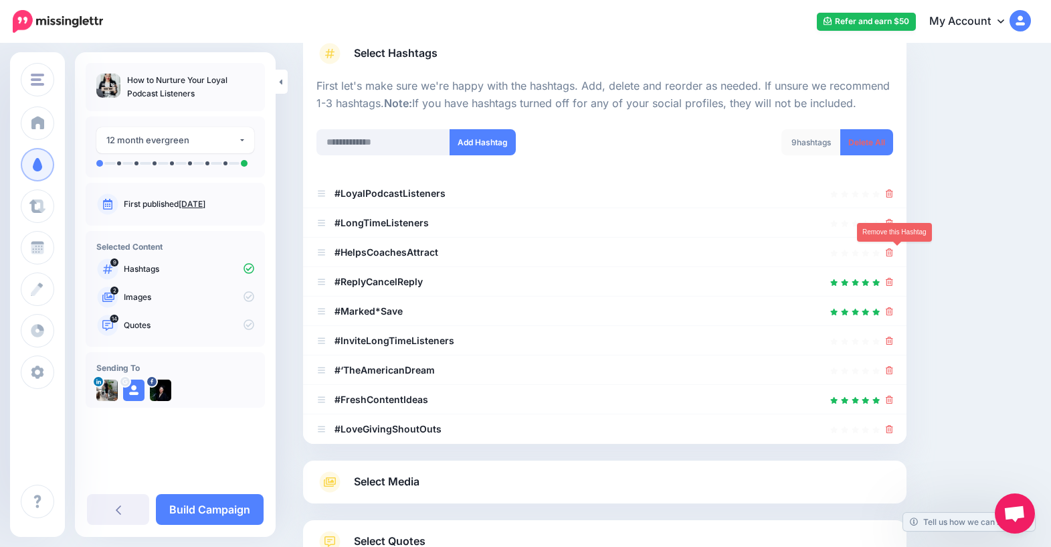
click at [893, 254] on icon at bounding box center [889, 252] width 7 height 8
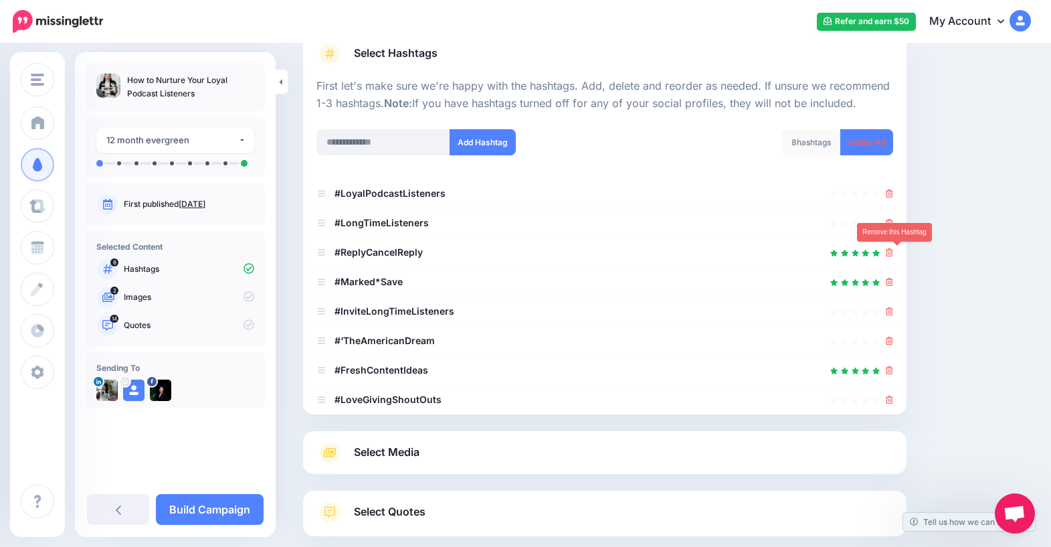
click at [893, 254] on icon at bounding box center [889, 252] width 7 height 8
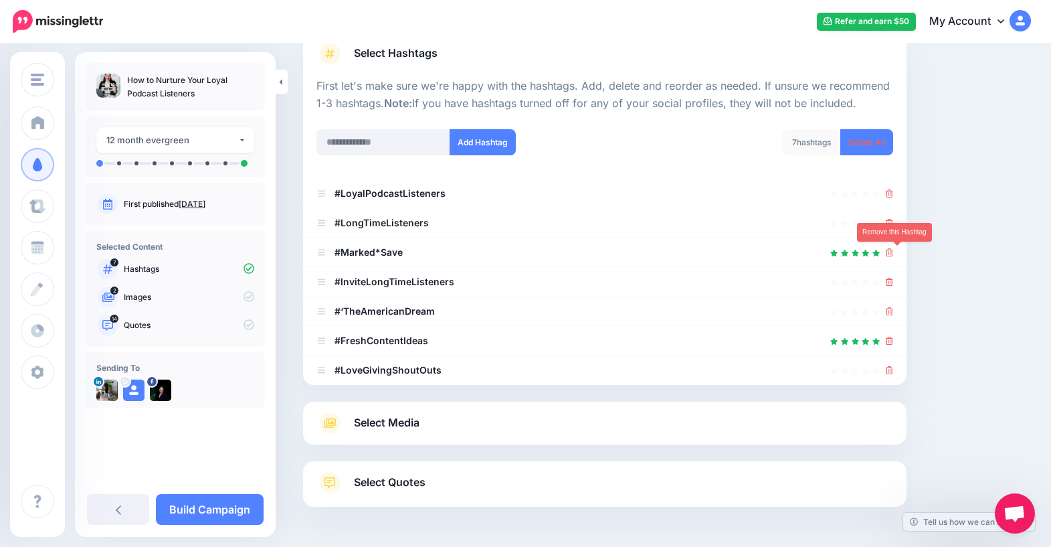
click at [893, 254] on icon at bounding box center [889, 252] width 7 height 8
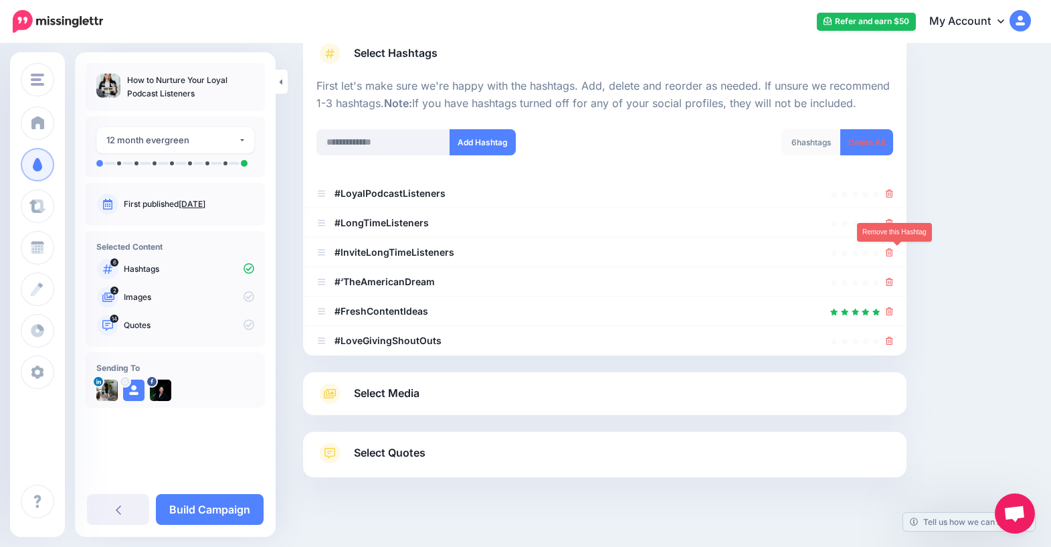
click at [893, 254] on icon at bounding box center [889, 252] width 7 height 8
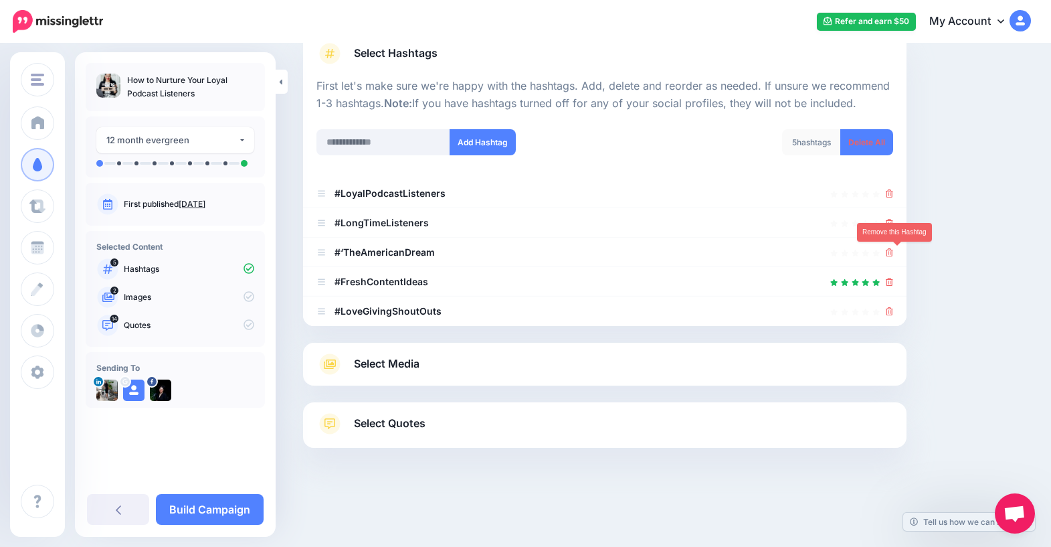
click at [893, 254] on icon at bounding box center [889, 252] width 7 height 8
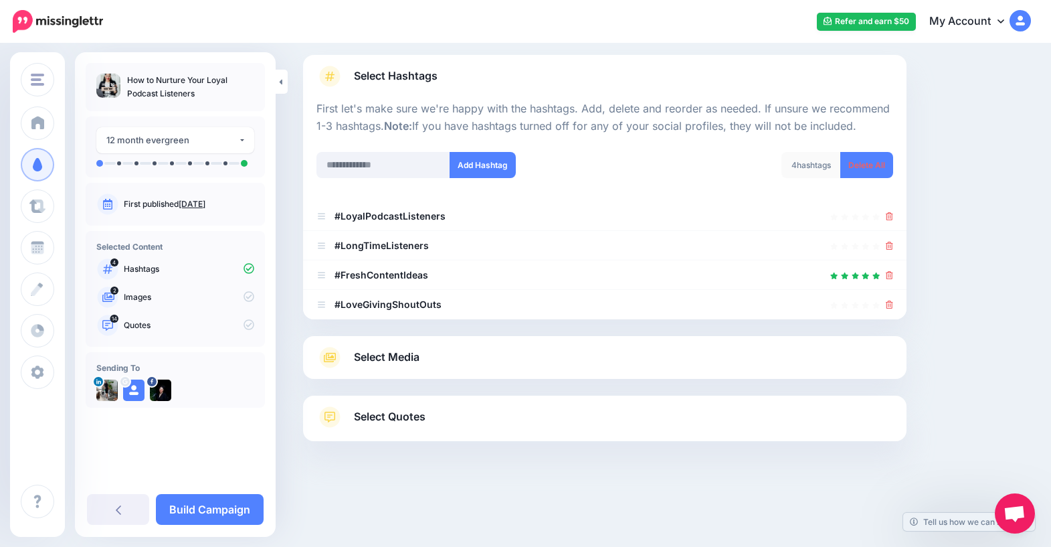
scroll to position [82, 0]
click at [893, 276] on icon at bounding box center [889, 275] width 7 height 8
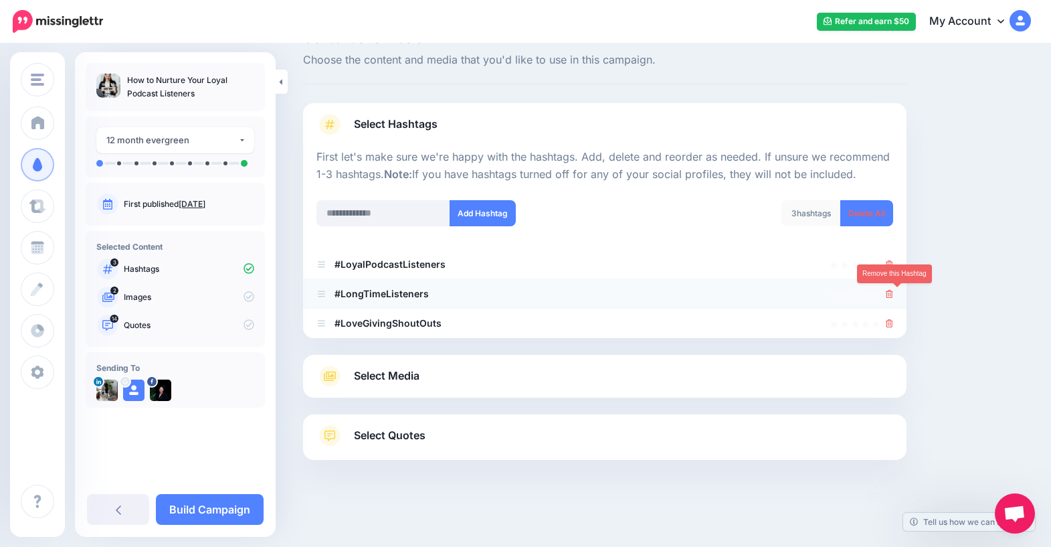
scroll to position [33, 0]
click at [893, 325] on icon at bounding box center [889, 323] width 7 height 8
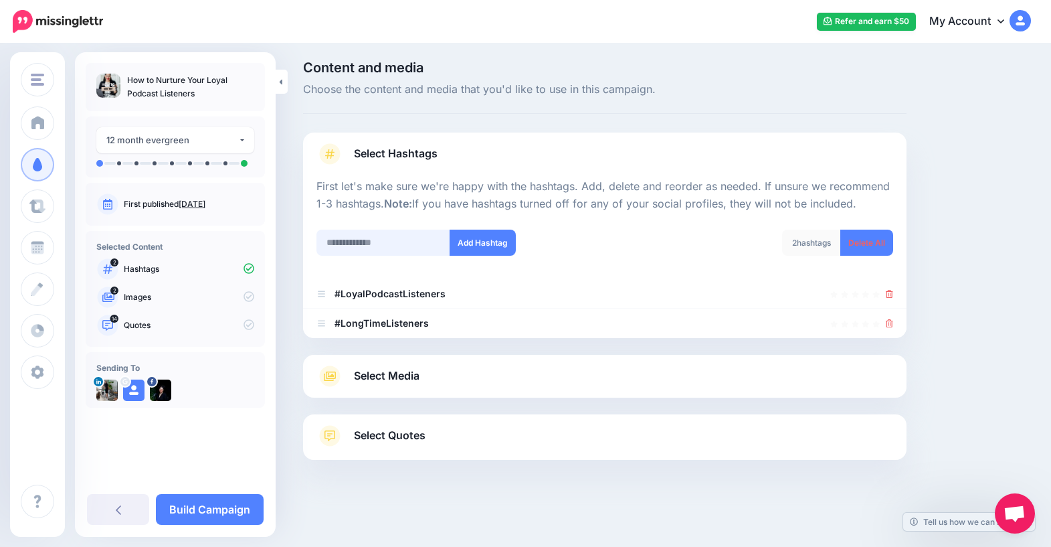
click at [387, 251] on input "text" at bounding box center [384, 243] width 134 height 26
type input "**********"
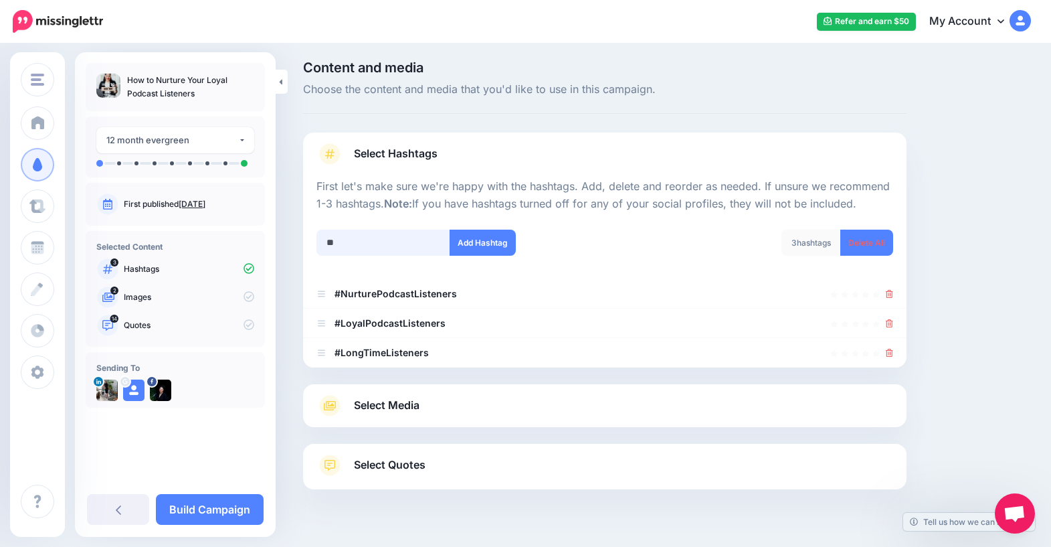
scroll to position [33, 0]
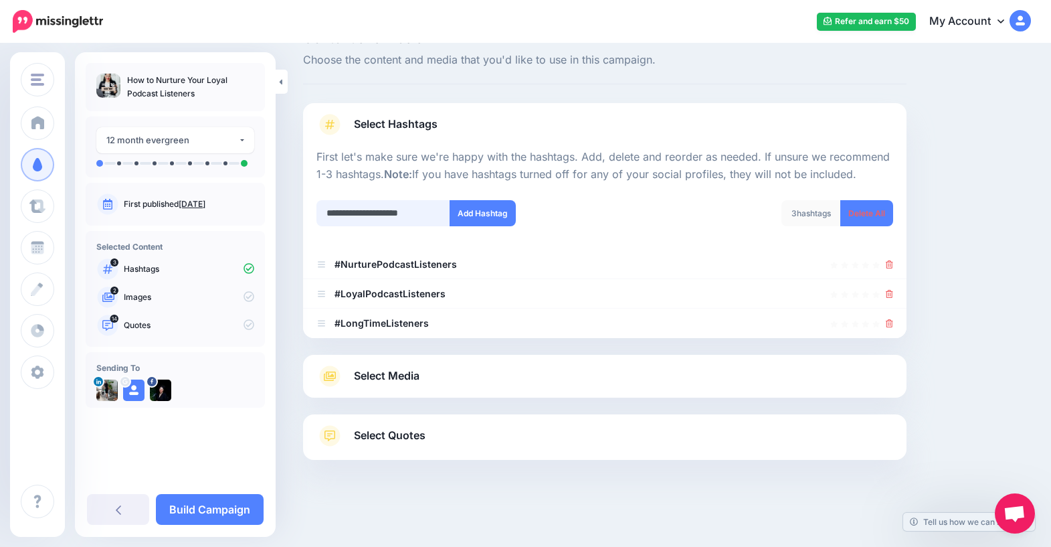
type input "**********"
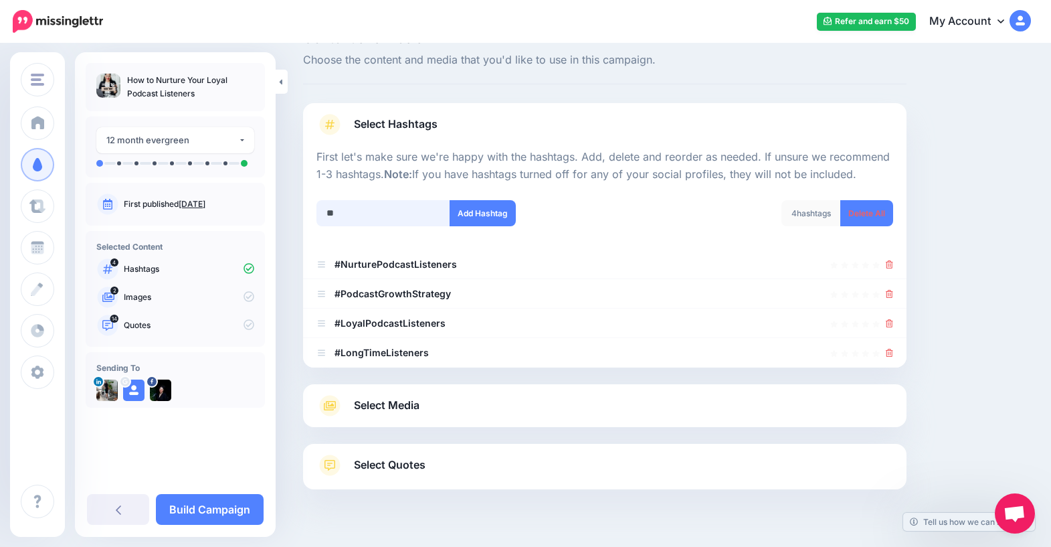
scroll to position [63, 0]
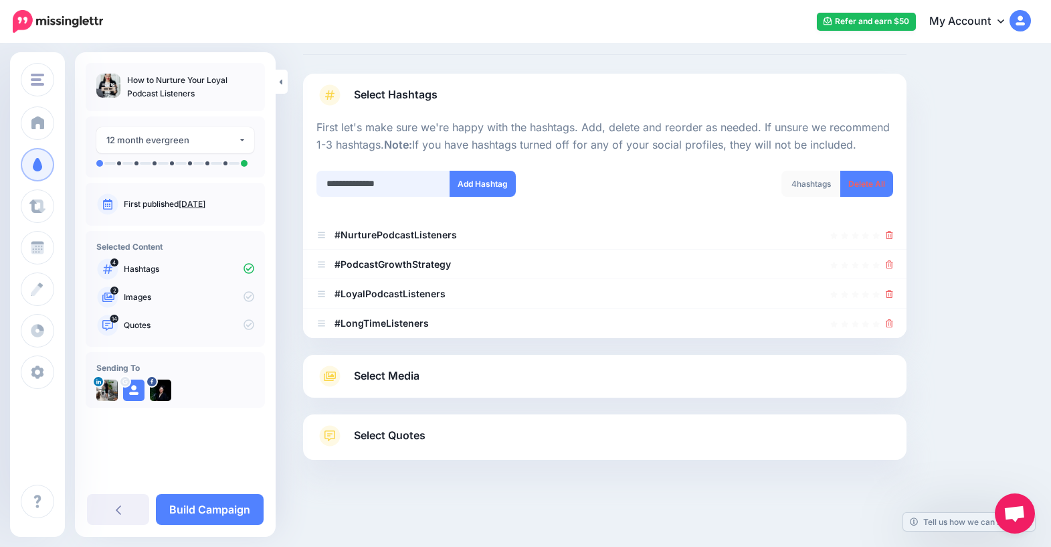
type input "**********"
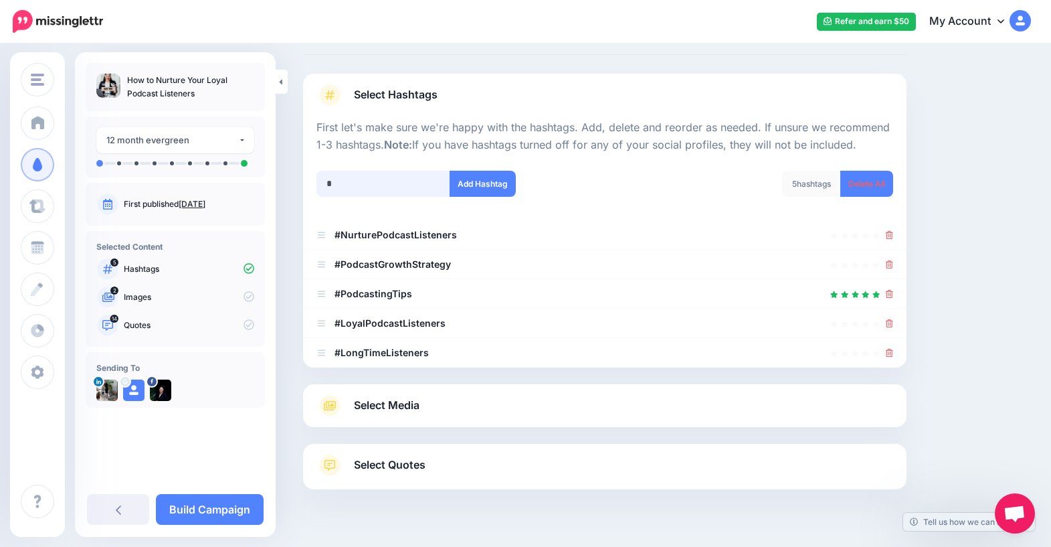
scroll to position [92, 0]
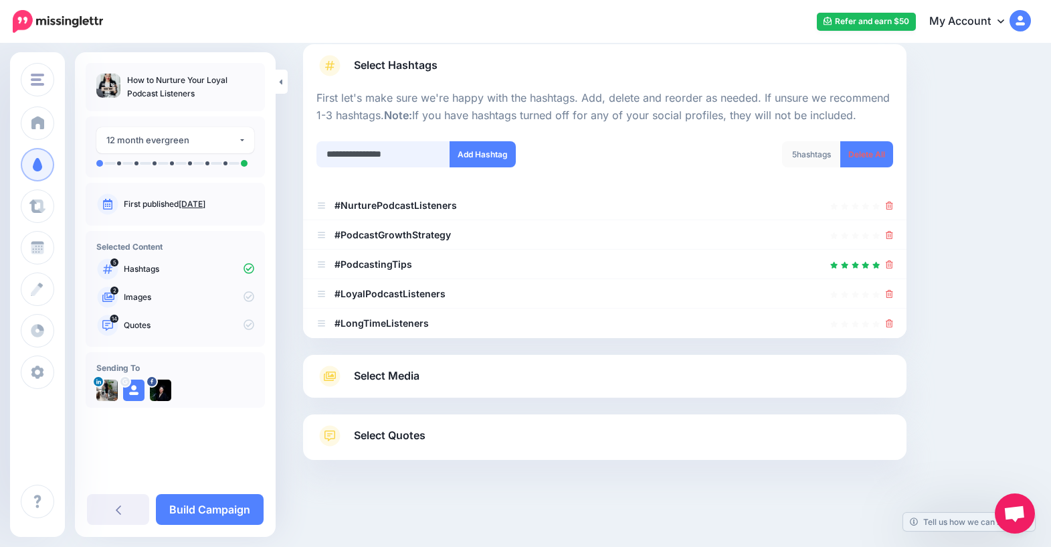
type input "**********"
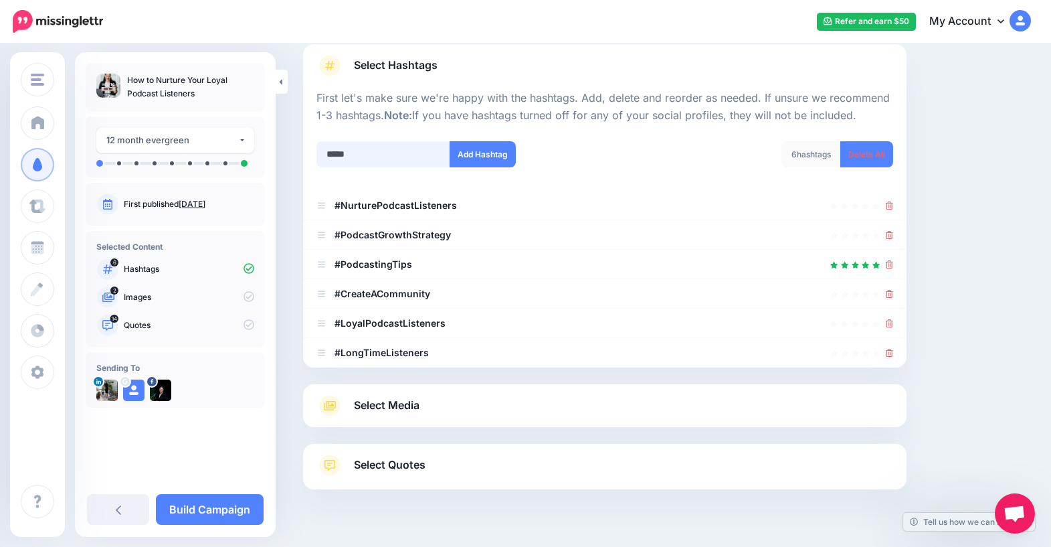
scroll to position [122, 0]
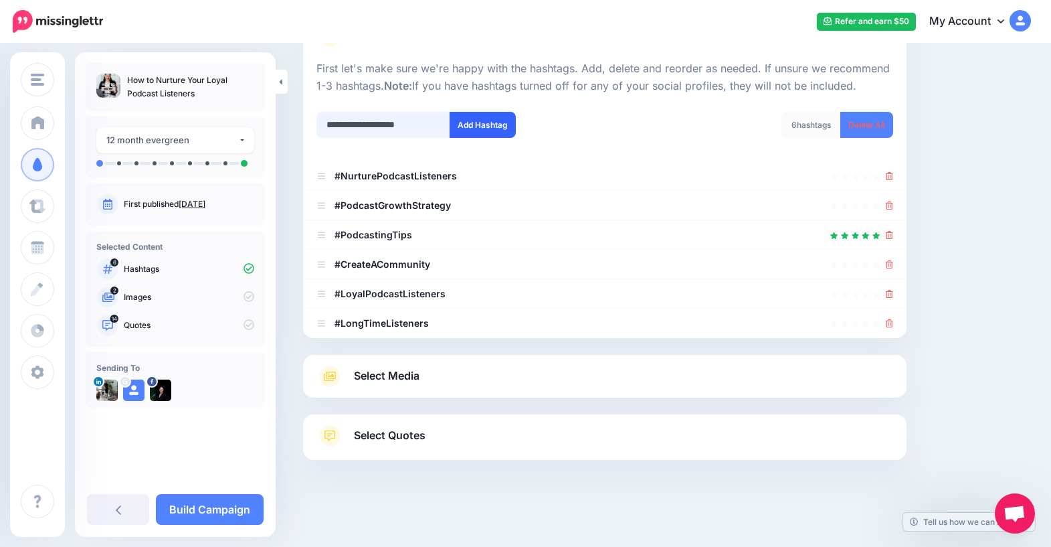
type input "**********"
click at [472, 125] on button "Add Hashtag" at bounding box center [483, 125] width 66 height 26
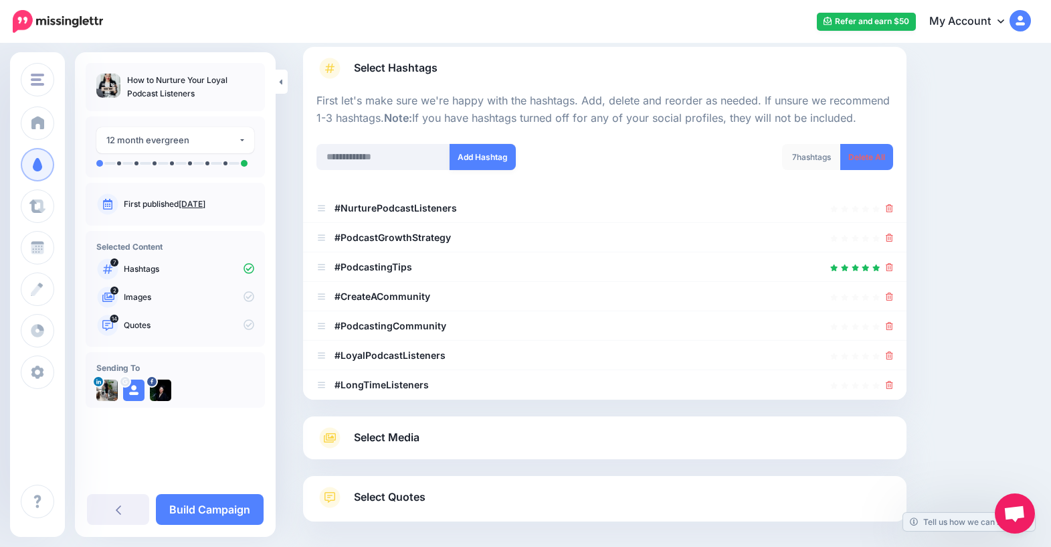
scroll to position [151, 0]
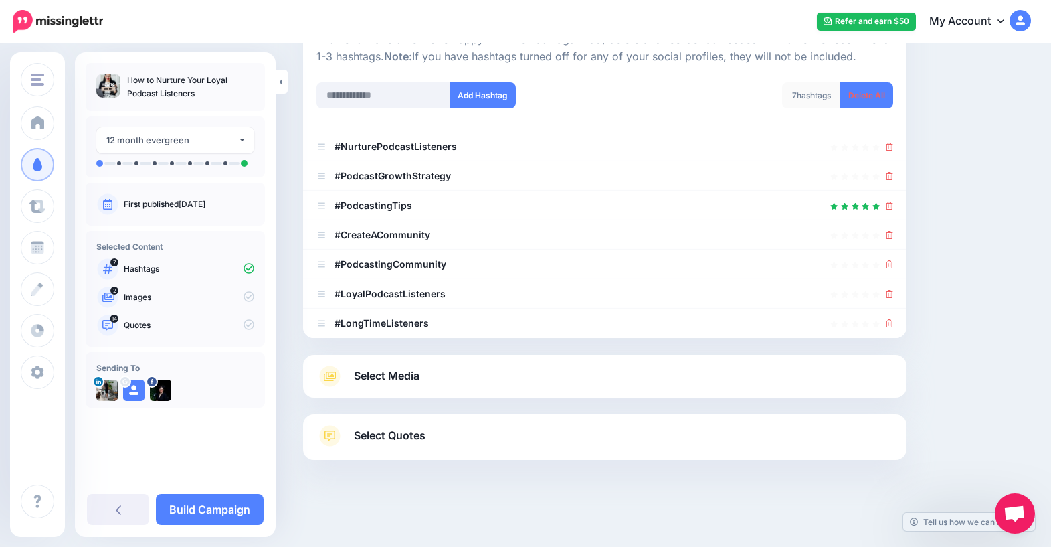
click at [607, 379] on link "Select Media" at bounding box center [605, 375] width 577 height 21
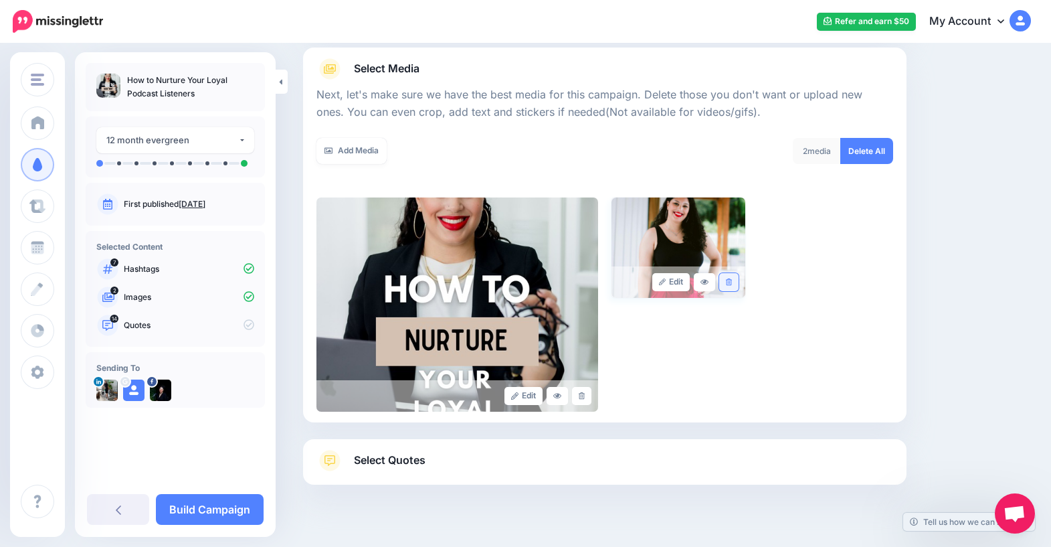
click at [730, 286] on link at bounding box center [728, 282] width 19 height 18
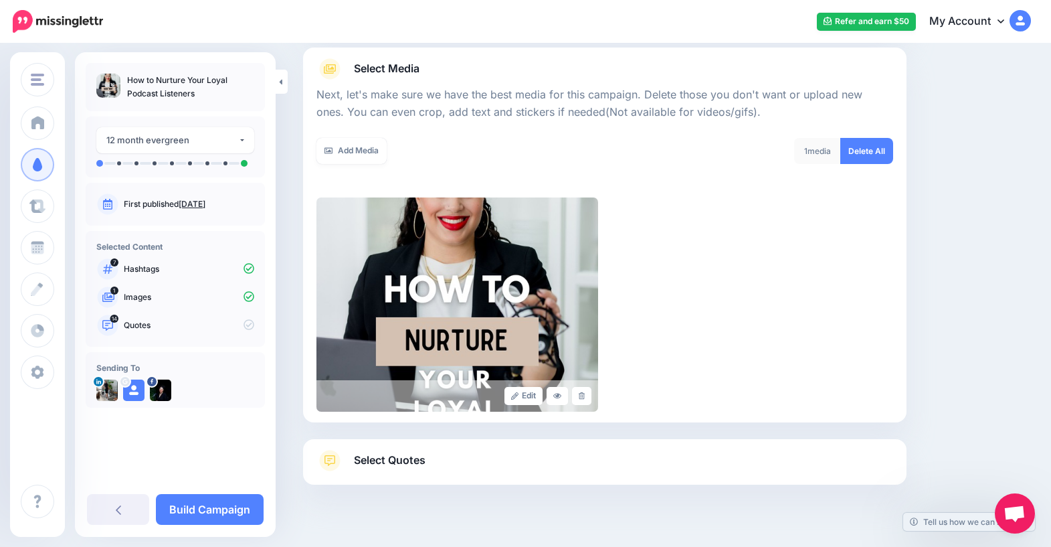
click at [774, 464] on link "Select Quotes" at bounding box center [605, 467] width 577 height 35
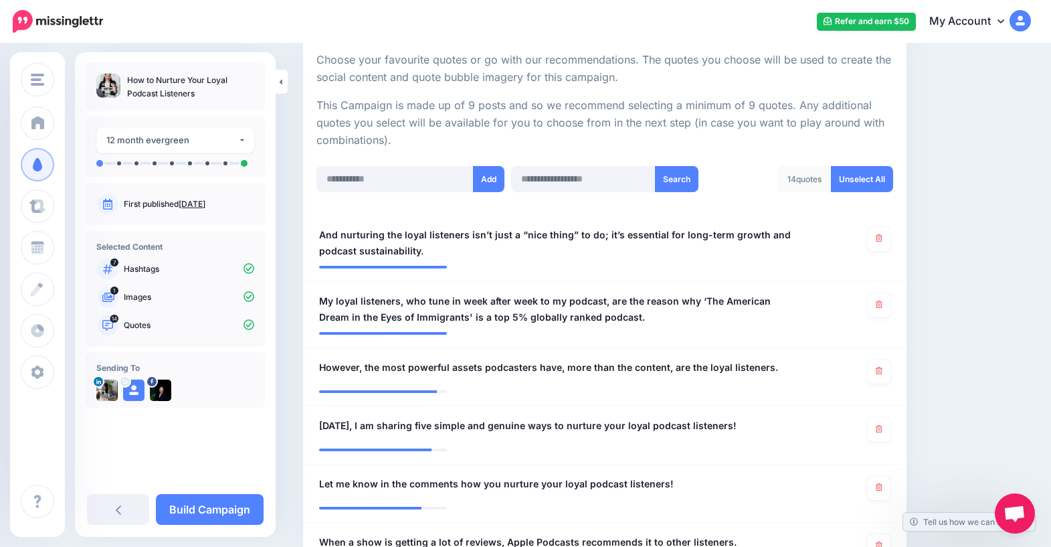
scroll to position [592, 0]
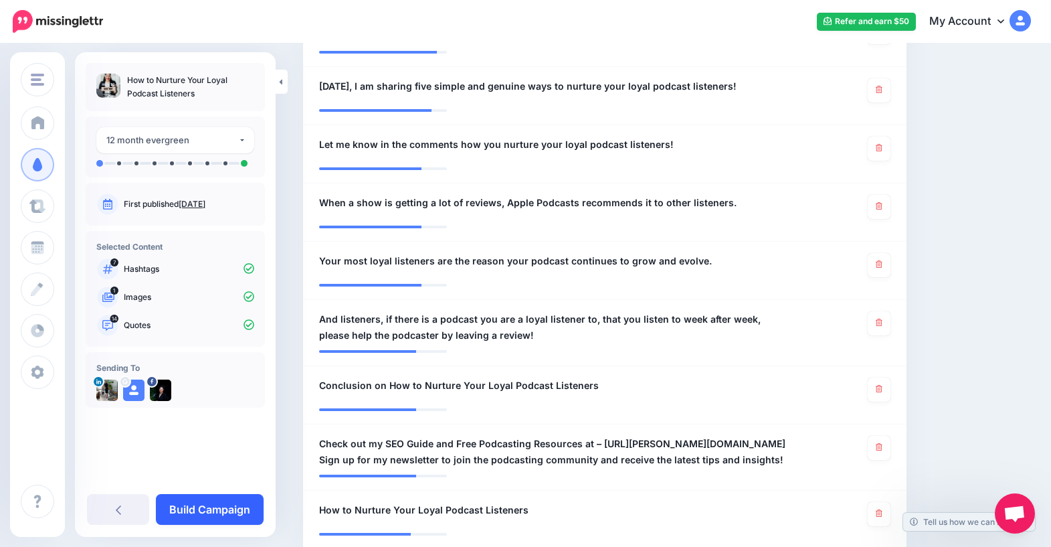
click at [221, 507] on link "Build Campaign" at bounding box center [210, 509] width 108 height 31
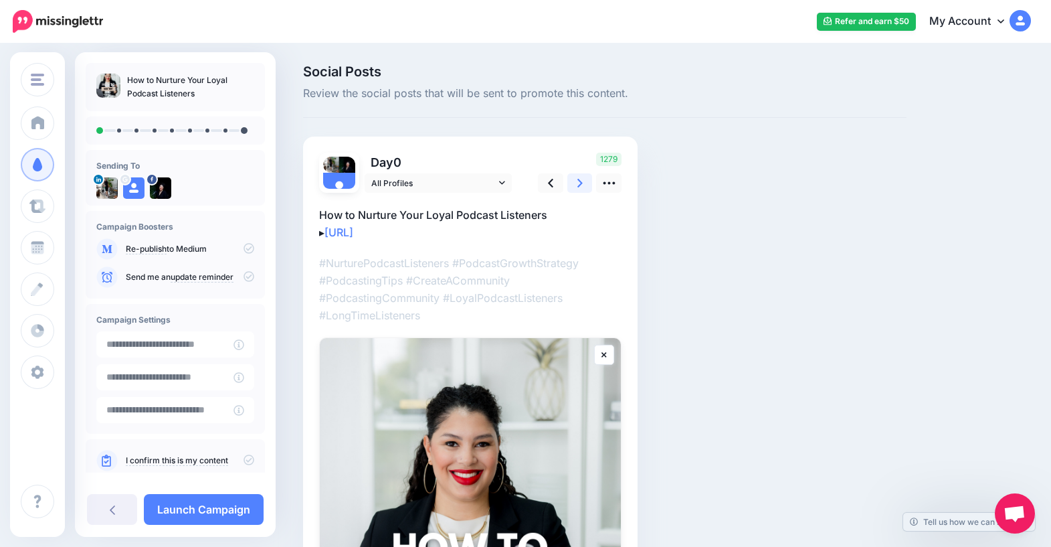
click at [583, 187] on link at bounding box center [579, 182] width 25 height 19
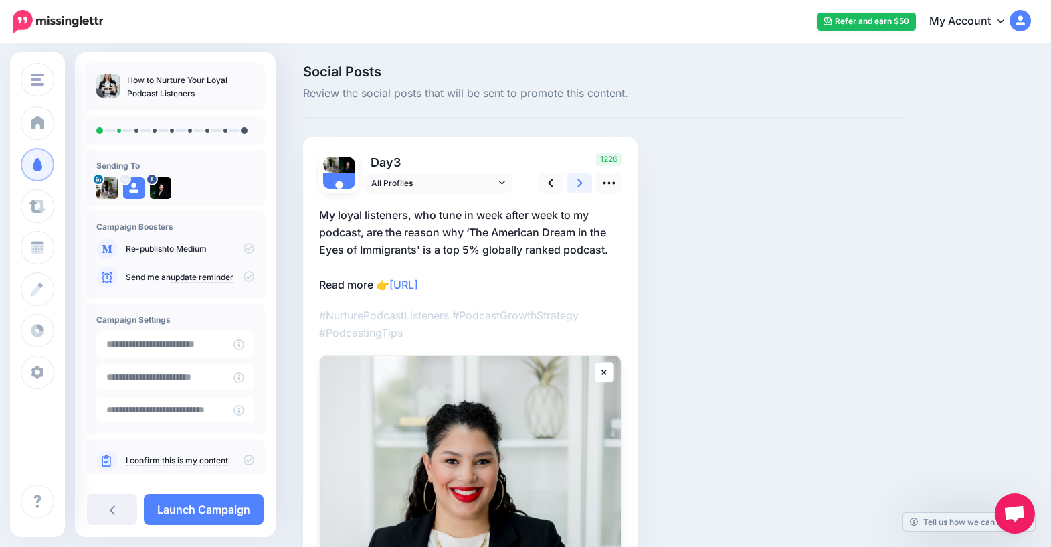
click at [588, 183] on link at bounding box center [579, 182] width 25 height 19
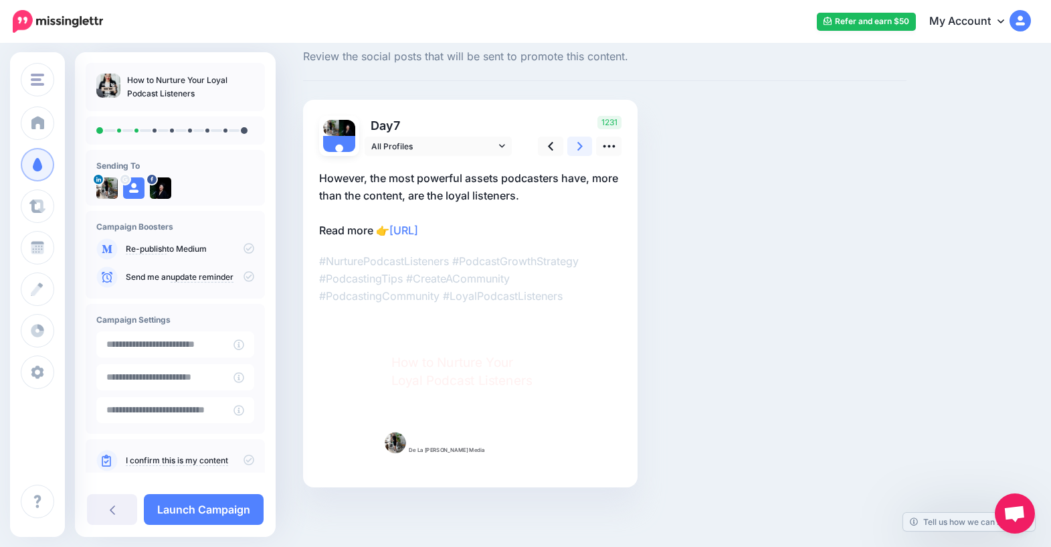
scroll to position [37, 0]
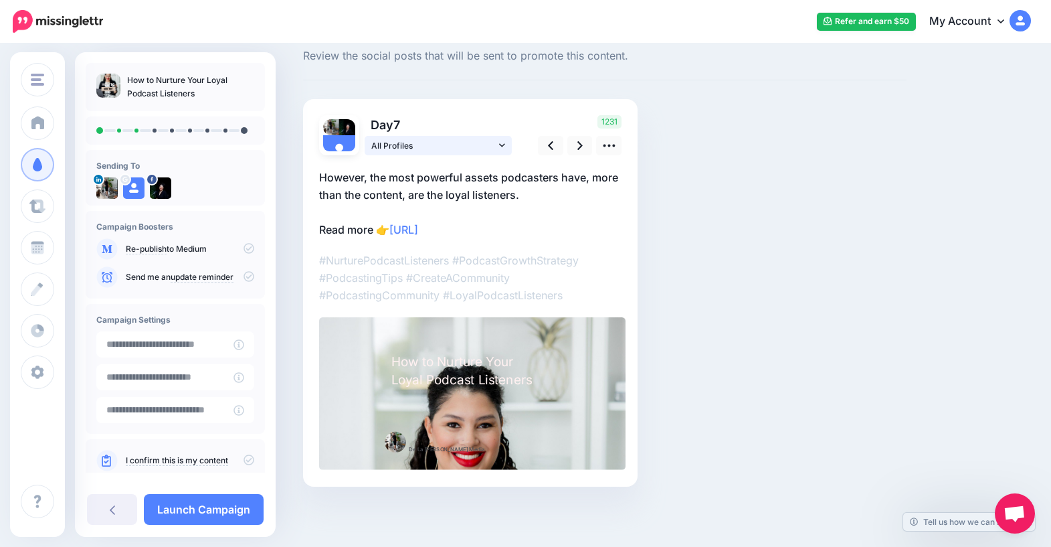
click at [506, 147] on link "All Profiles" at bounding box center [438, 145] width 147 height 19
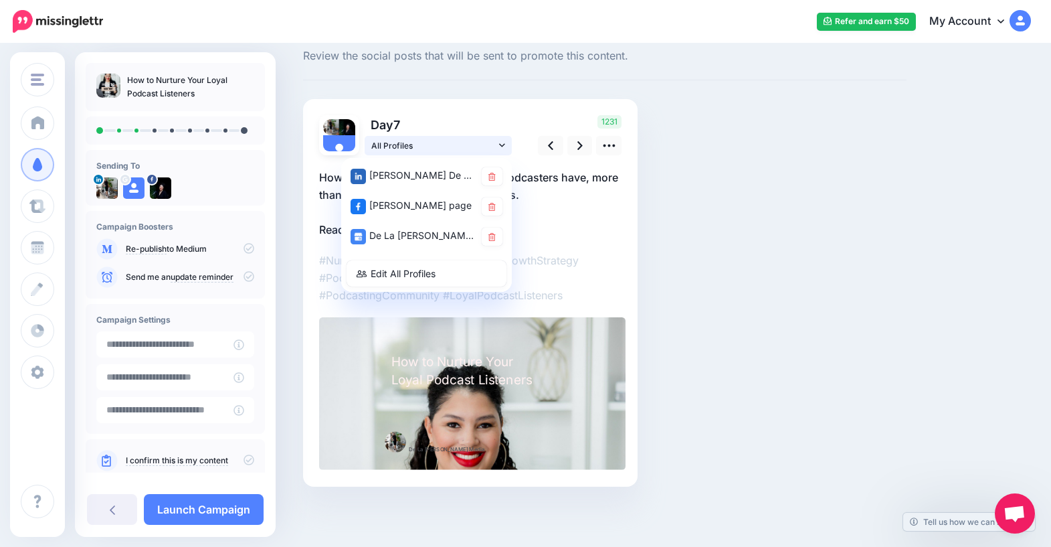
click at [506, 147] on link "All Profiles" at bounding box center [438, 145] width 147 height 19
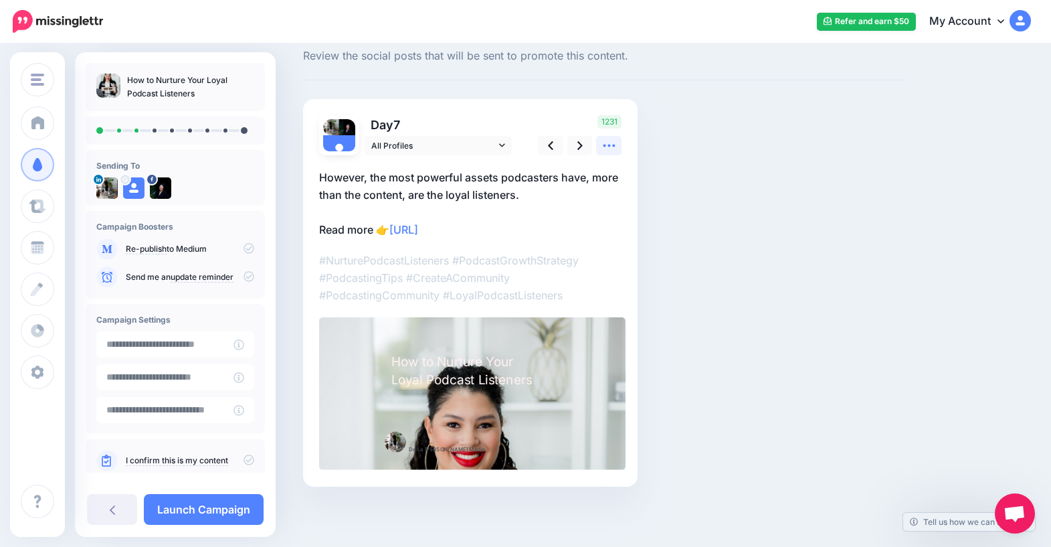
click at [610, 143] on icon at bounding box center [609, 146] width 14 height 14
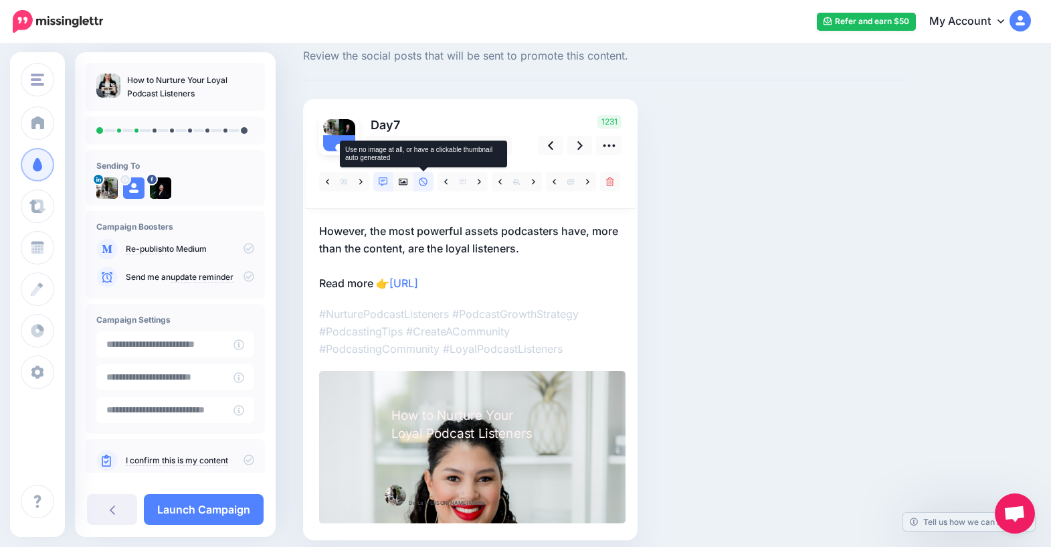
click at [422, 185] on icon at bounding box center [423, 181] width 9 height 9
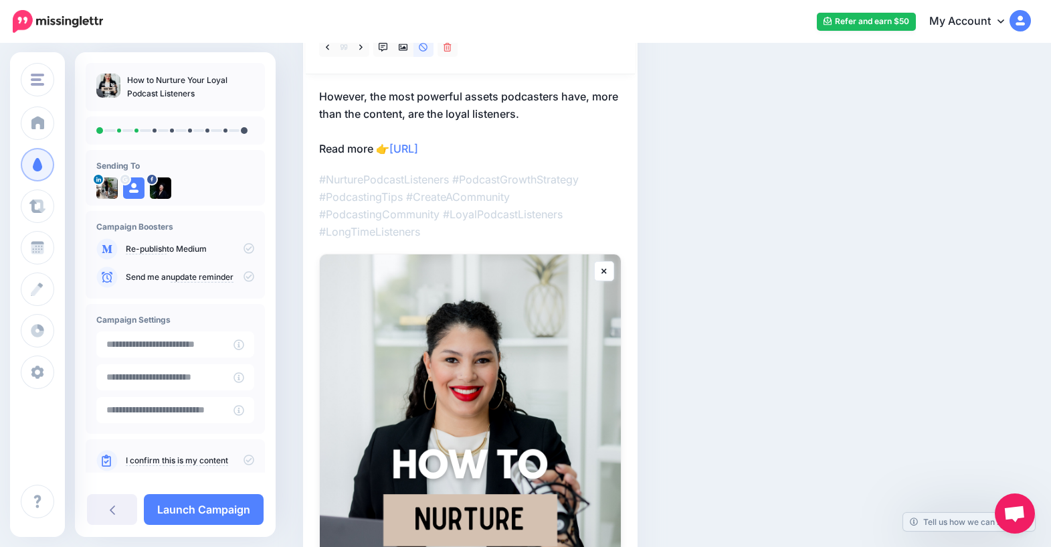
scroll to position [0, 0]
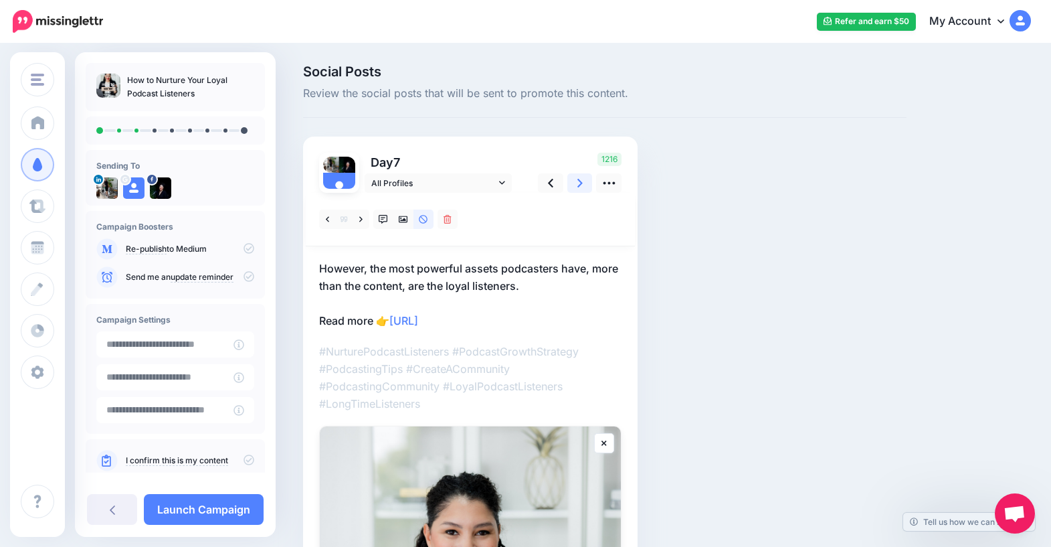
click at [579, 177] on icon at bounding box center [579, 183] width 5 height 14
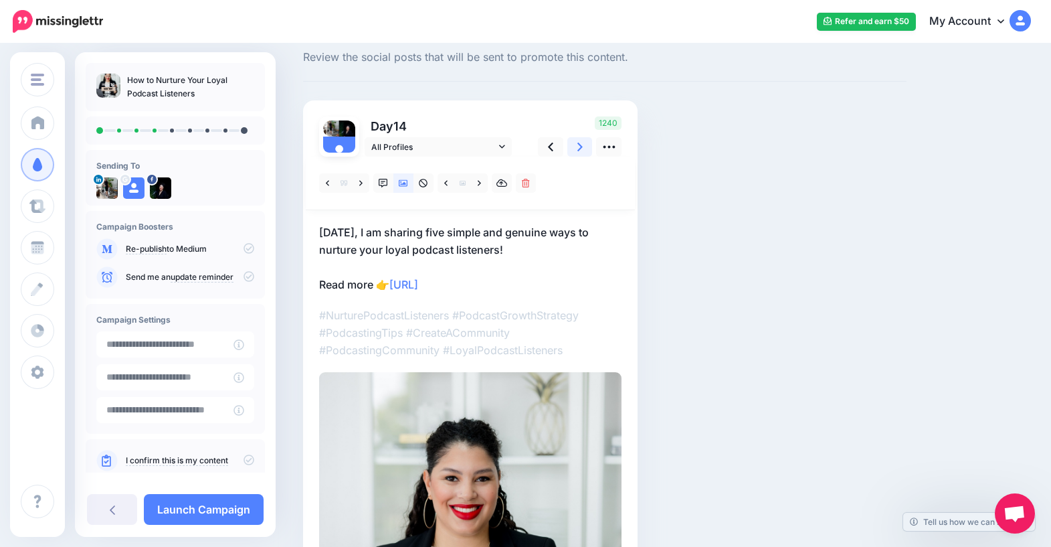
scroll to position [34, 0]
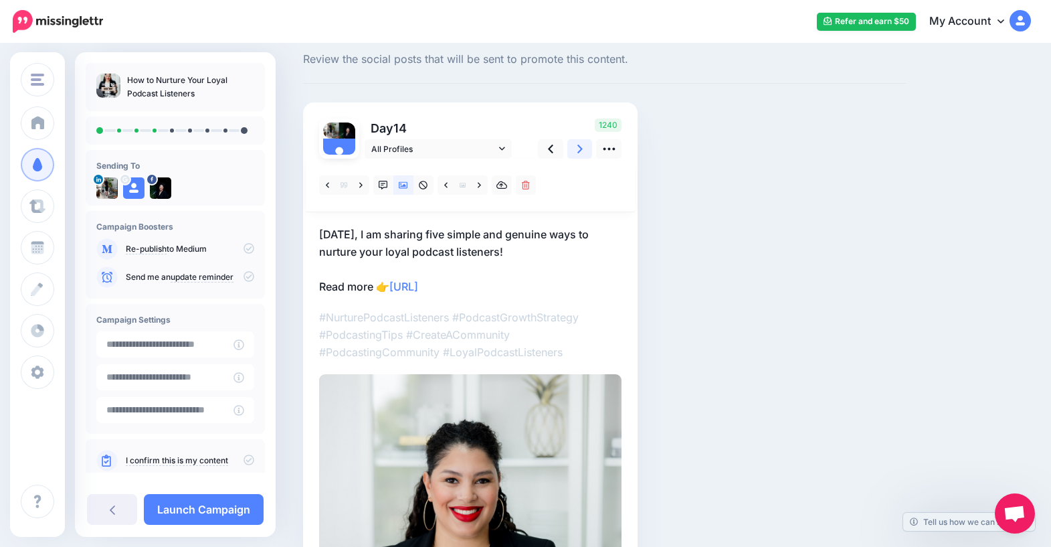
click at [573, 153] on link at bounding box center [579, 148] width 25 height 19
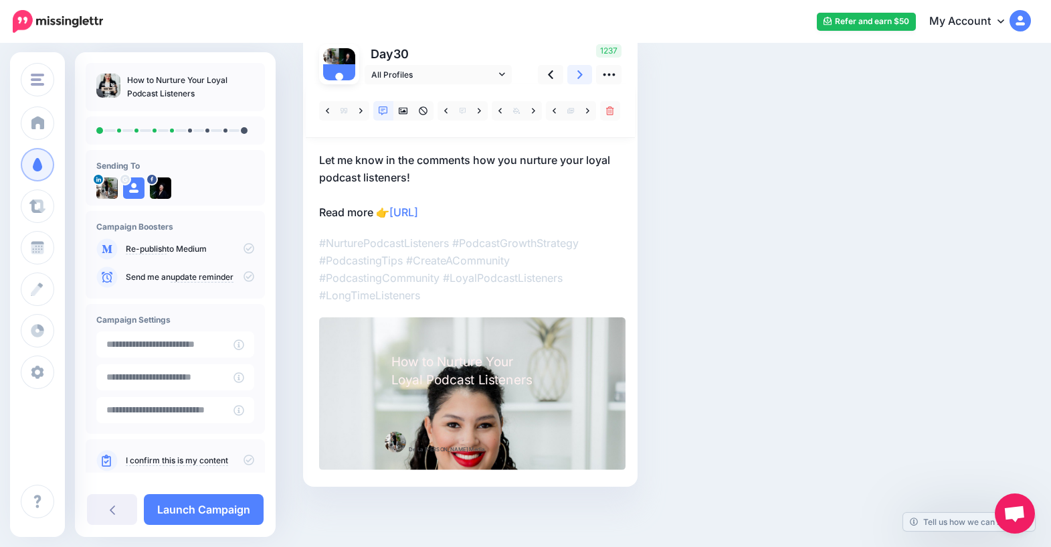
scroll to position [106, 0]
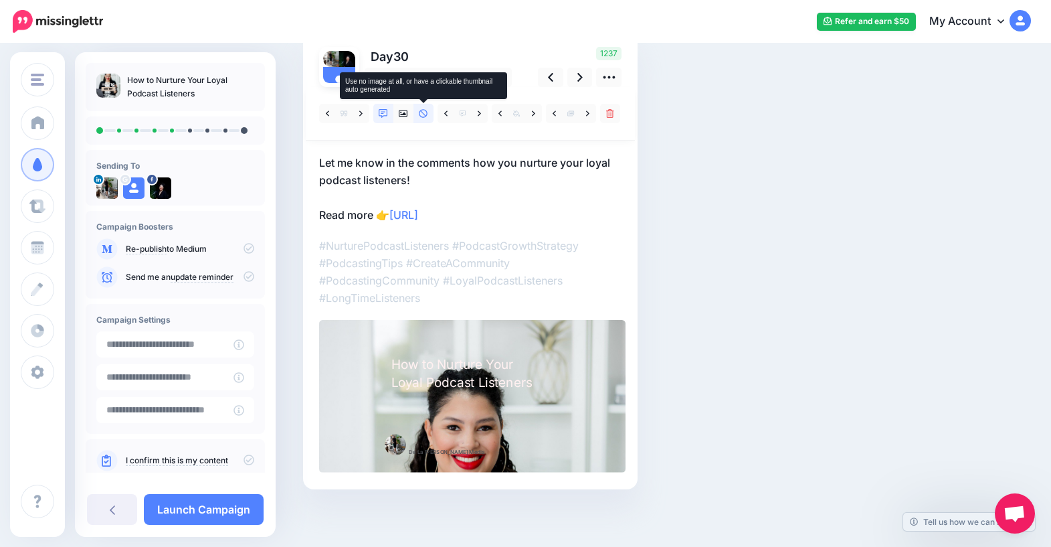
click at [426, 115] on icon at bounding box center [423, 113] width 9 height 9
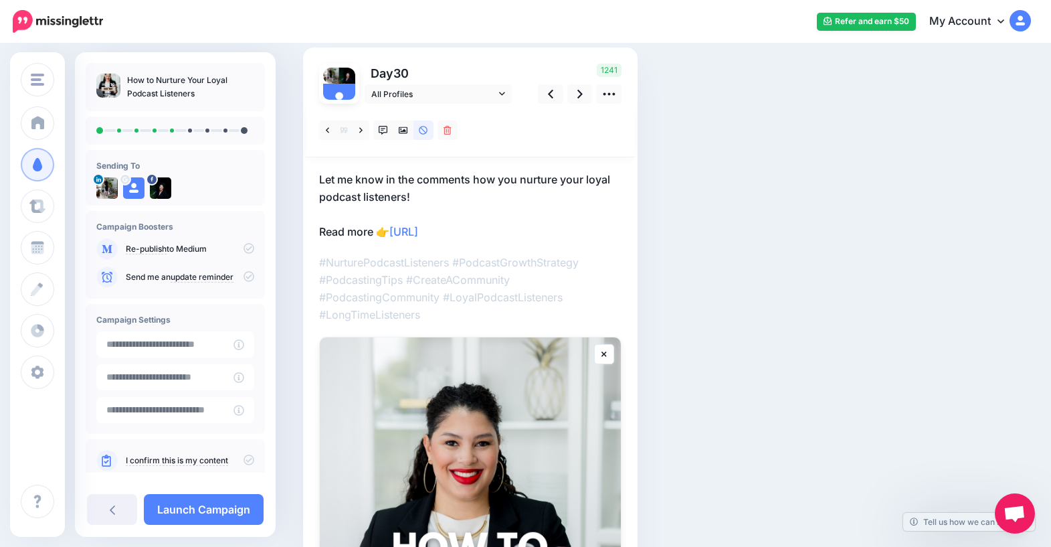
scroll to position [0, 0]
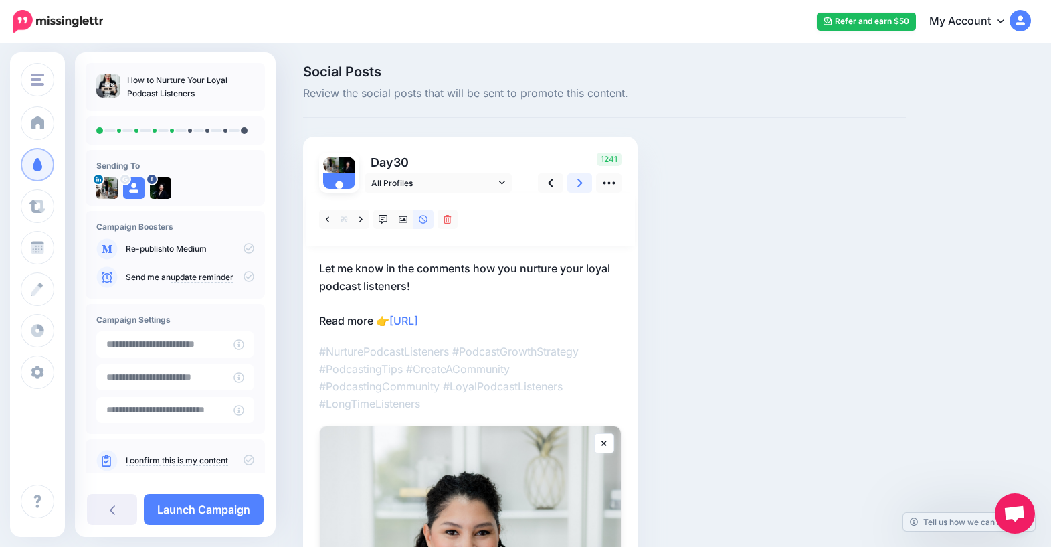
click at [579, 183] on icon at bounding box center [579, 183] width 5 height 14
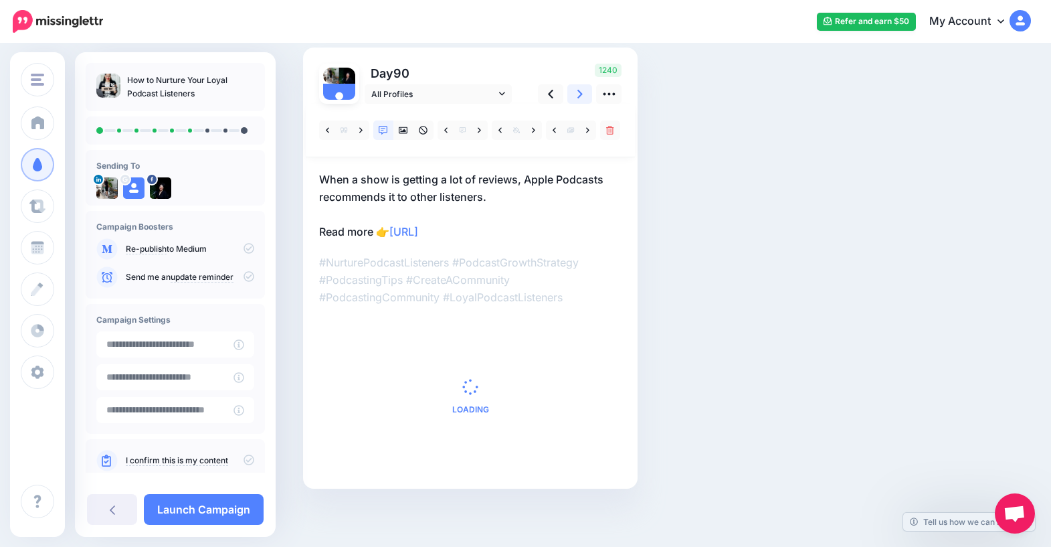
scroll to position [91, 0]
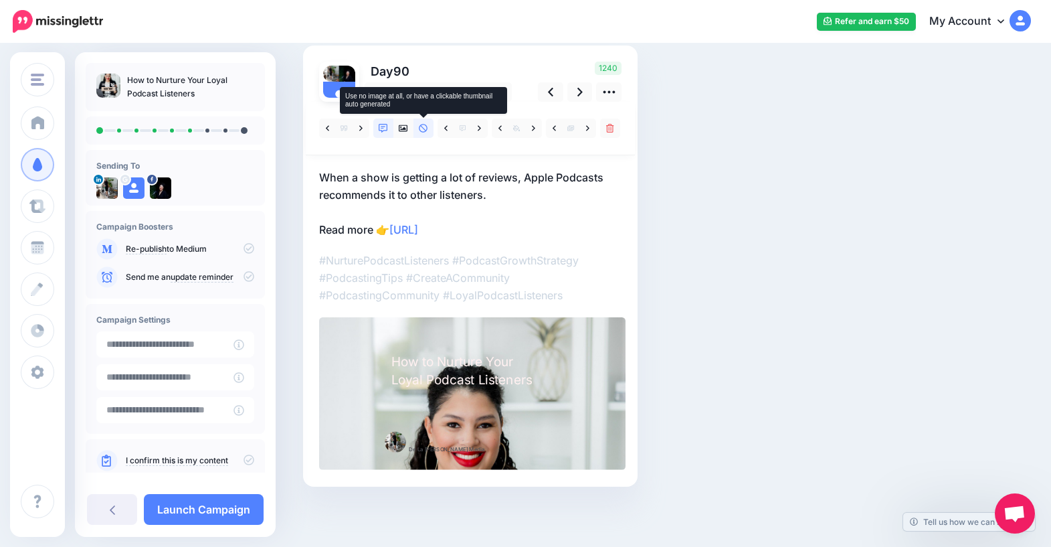
click at [422, 128] on icon at bounding box center [423, 128] width 9 height 9
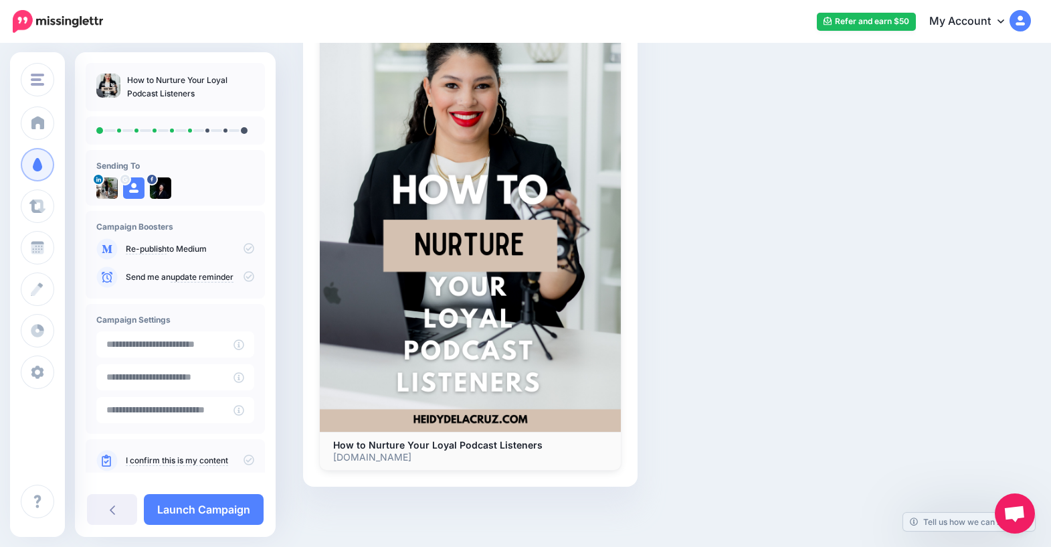
scroll to position [0, 0]
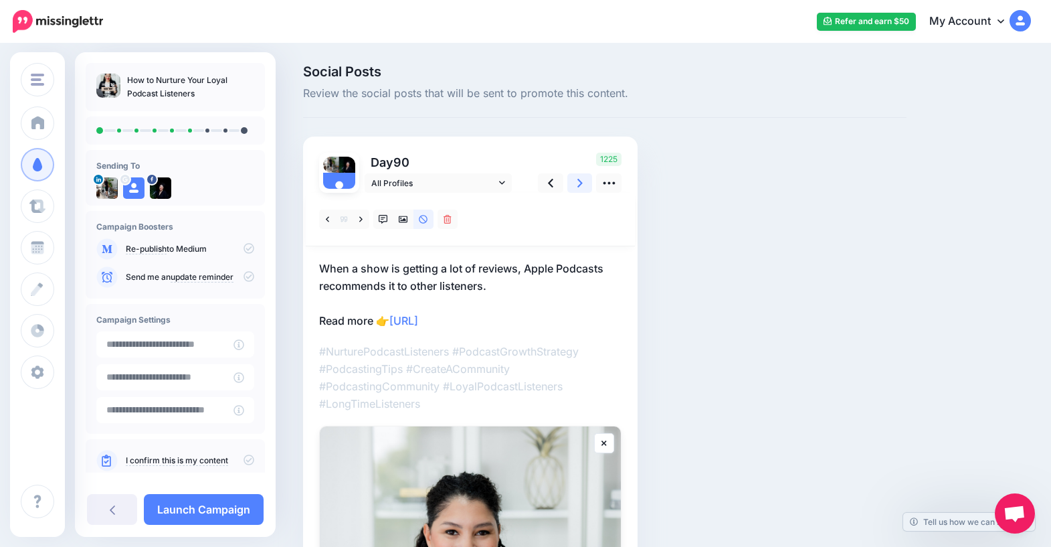
click at [579, 185] on icon at bounding box center [579, 183] width 5 height 14
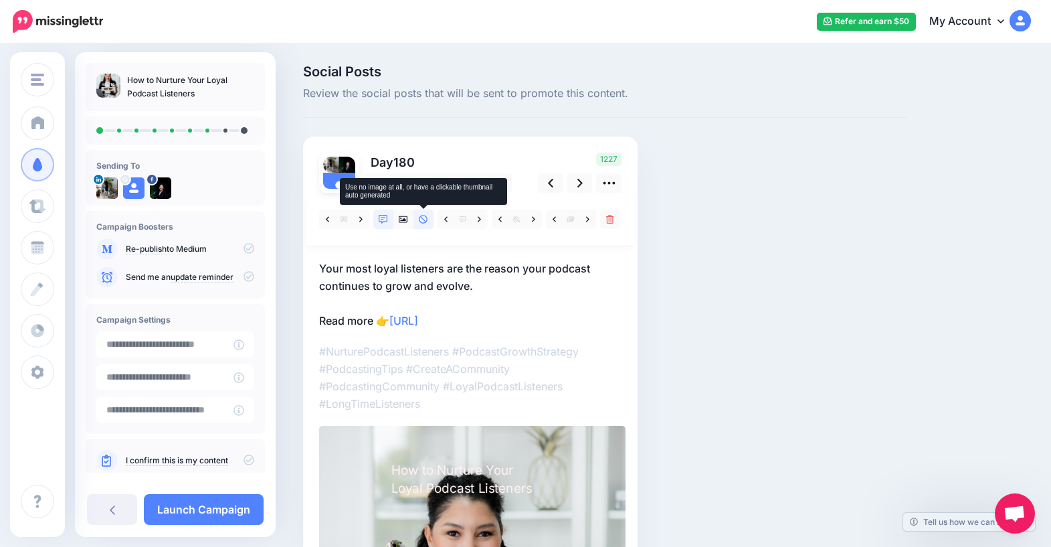
click at [424, 217] on icon at bounding box center [423, 219] width 9 height 9
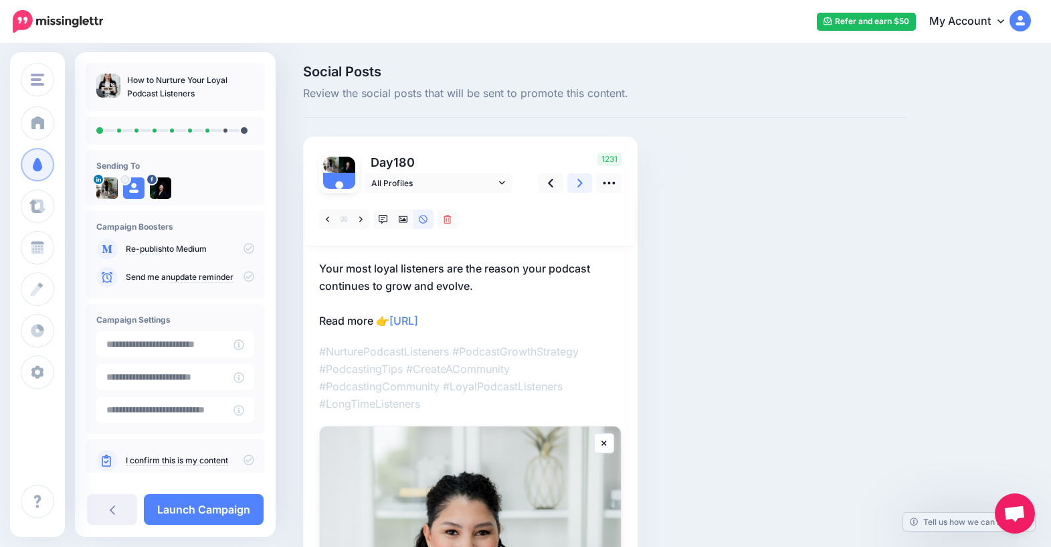
click at [581, 184] on icon at bounding box center [579, 183] width 5 height 9
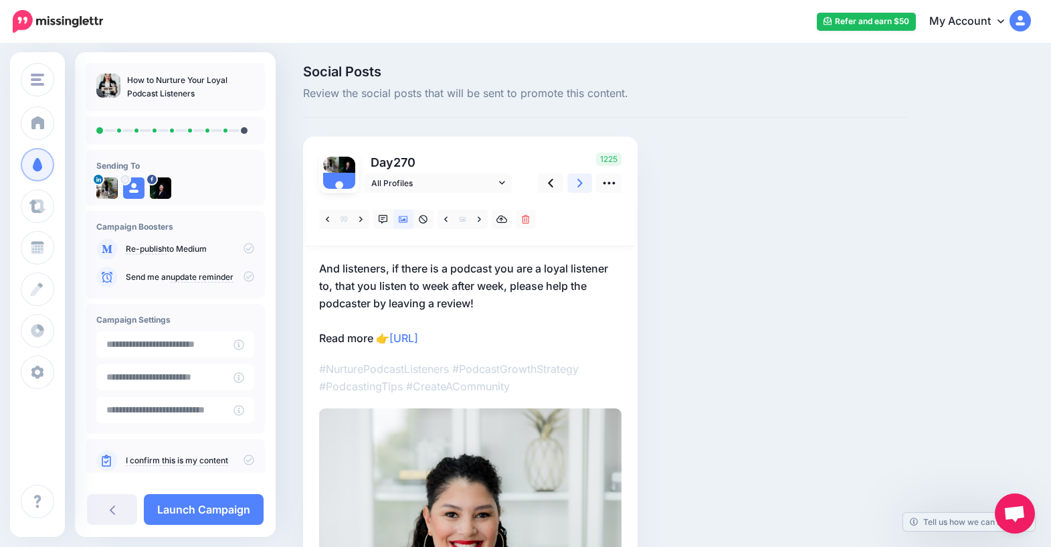
click at [588, 184] on link at bounding box center [579, 182] width 25 height 19
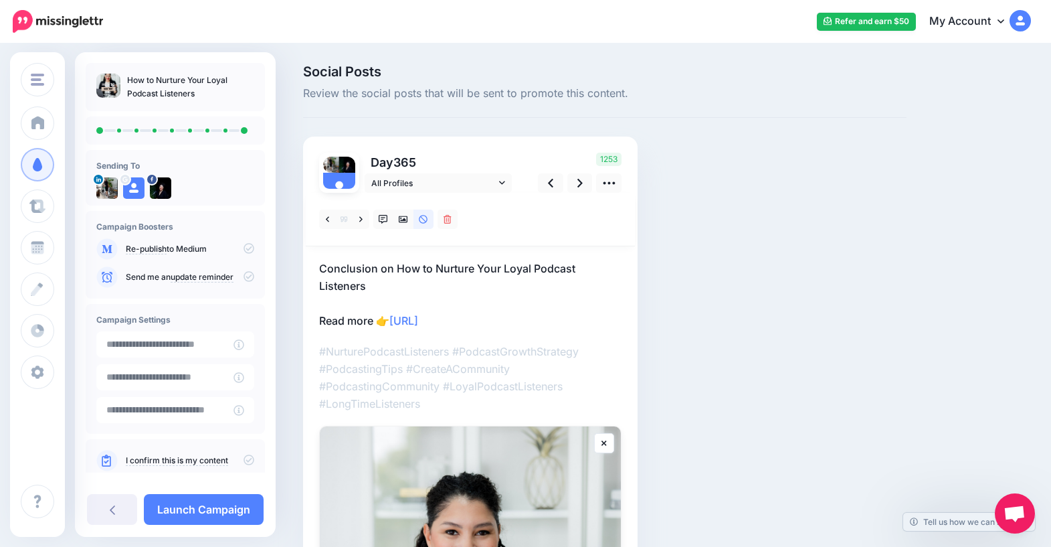
click at [244, 458] on icon at bounding box center [249, 459] width 11 height 11
click at [244, 246] on icon at bounding box center [249, 248] width 11 height 11
click at [209, 510] on link "Launch Campaign" at bounding box center [204, 509] width 120 height 31
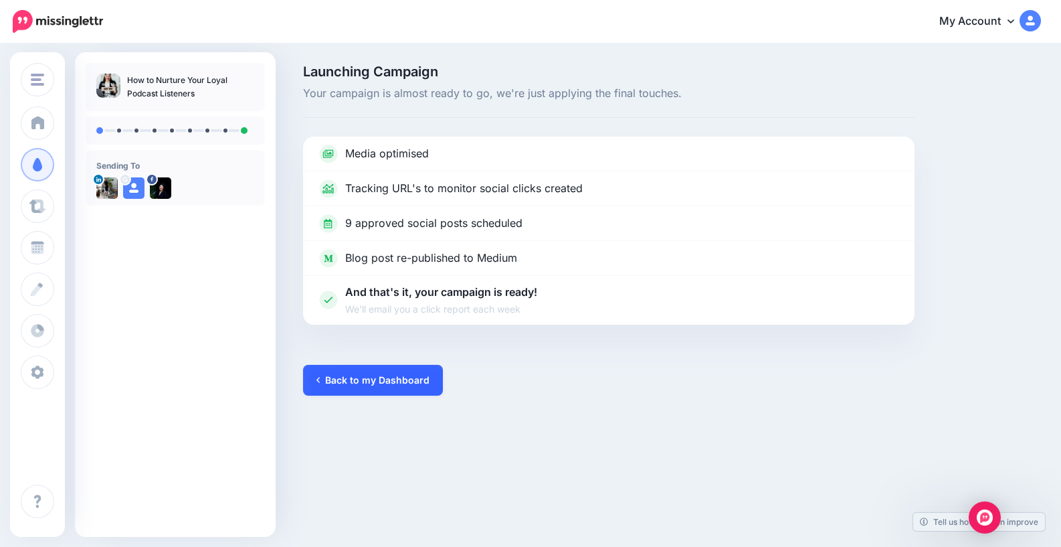
click at [400, 383] on link "Back to my Dashboard" at bounding box center [373, 380] width 140 height 31
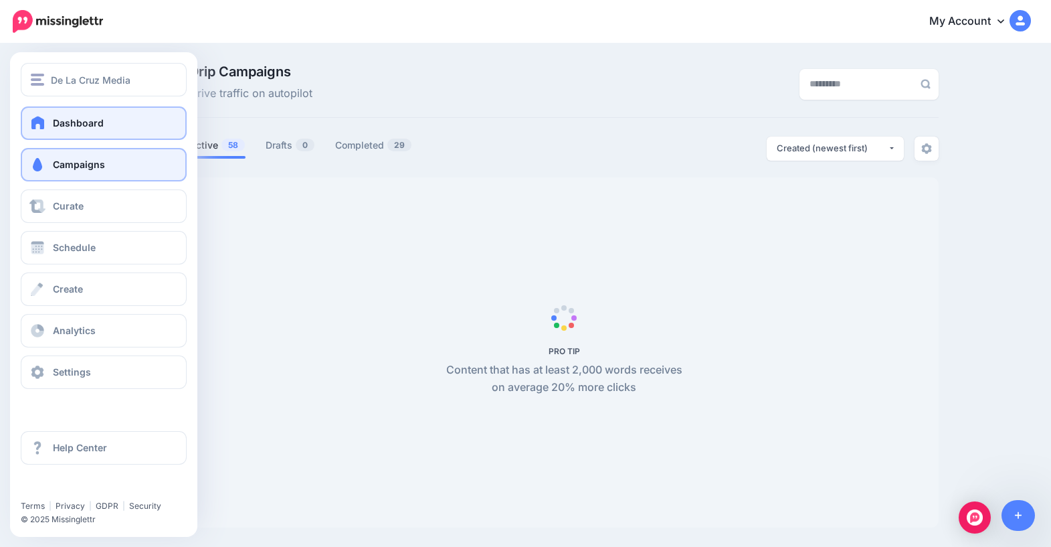
click at [116, 123] on link "Dashboard" at bounding box center [104, 122] width 166 height 33
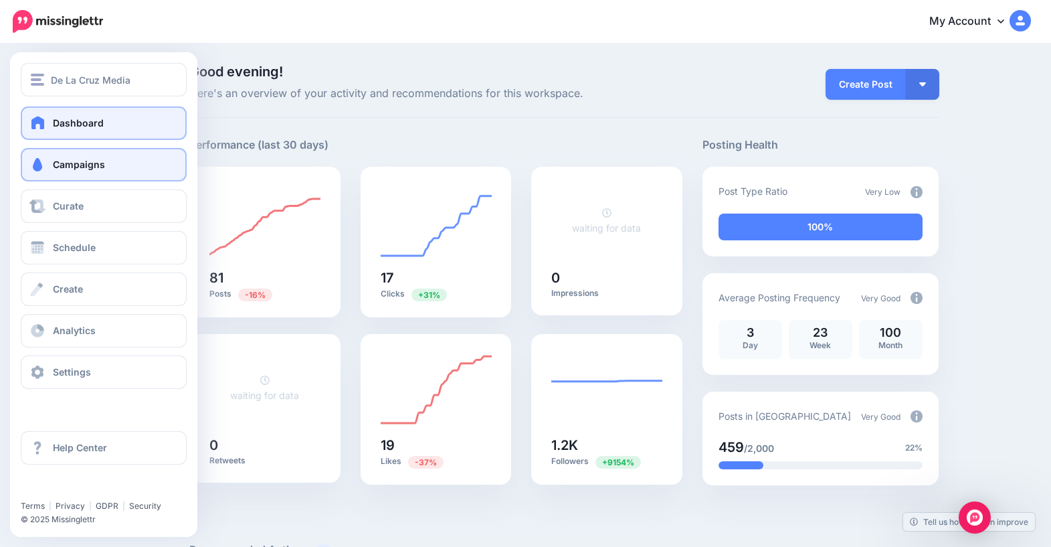
click at [89, 170] on link "Campaigns" at bounding box center [104, 164] width 166 height 33
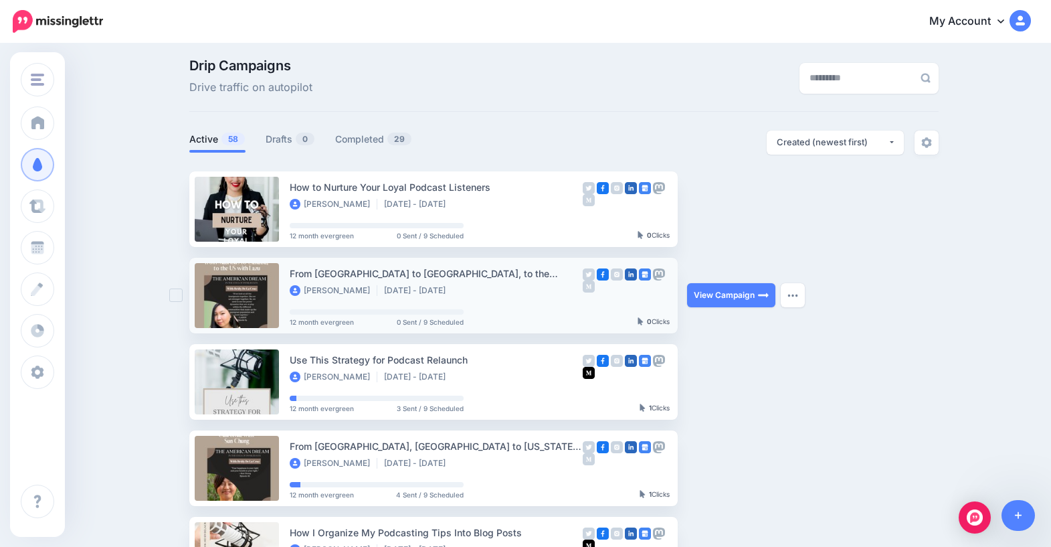
scroll to position [682, 0]
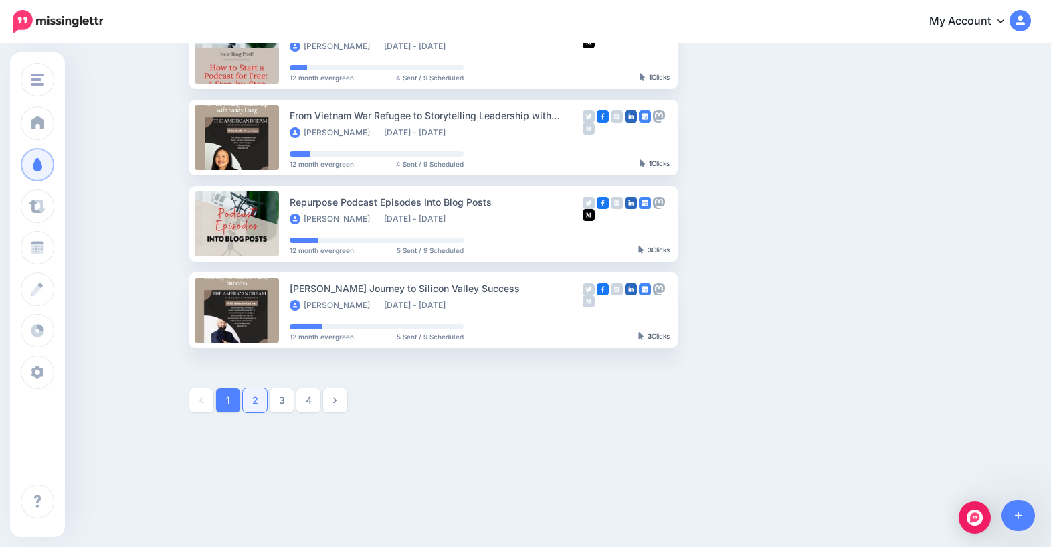
click at [266, 405] on link "2" at bounding box center [255, 400] width 24 height 24
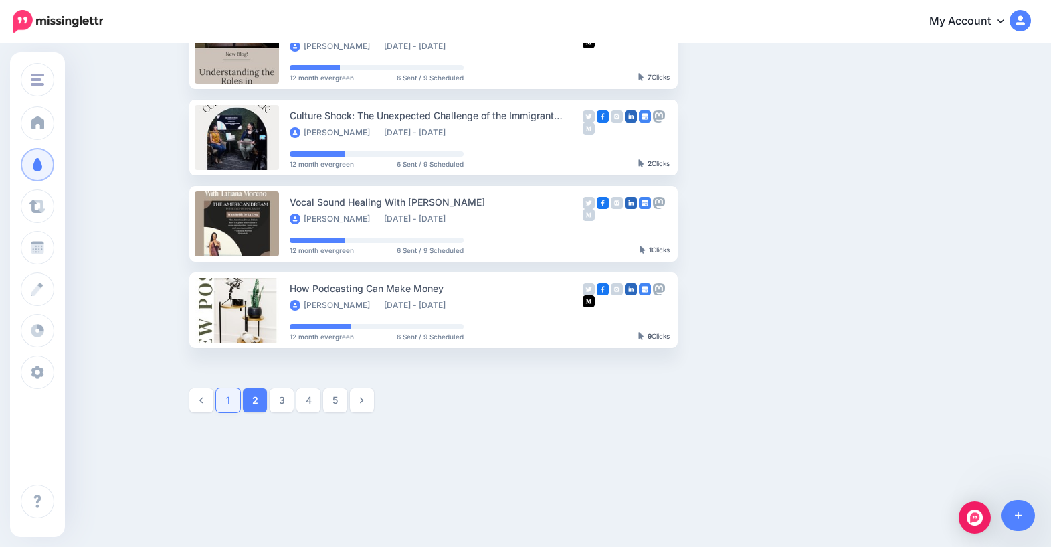
click at [230, 401] on link "1" at bounding box center [228, 400] width 24 height 24
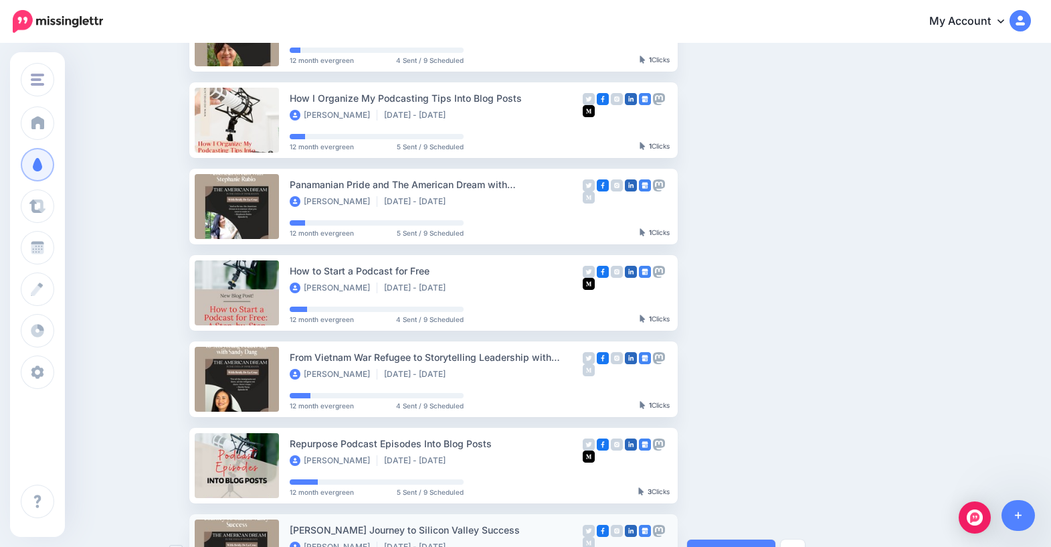
scroll to position [46, 0]
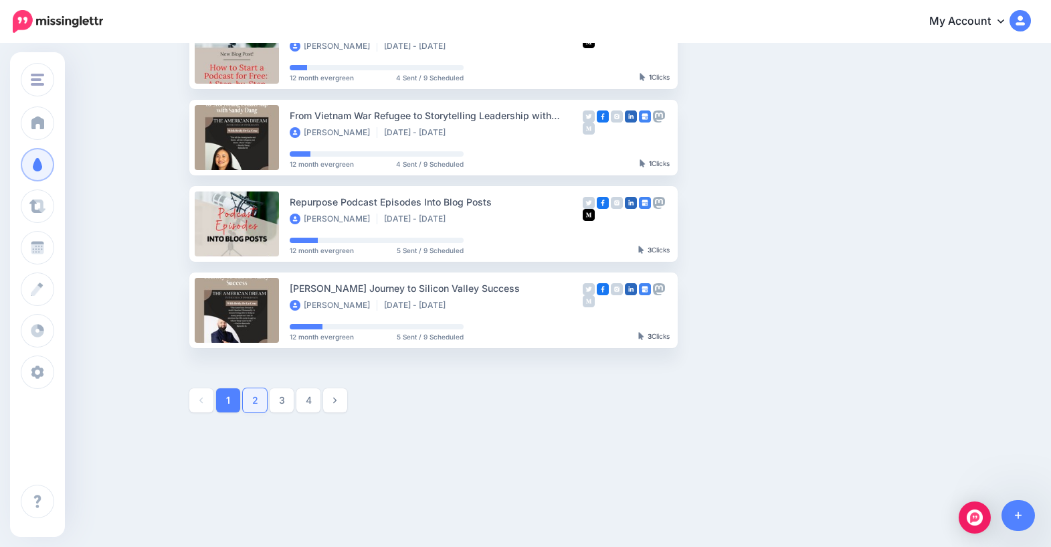
click at [255, 401] on link "2" at bounding box center [255, 400] width 24 height 24
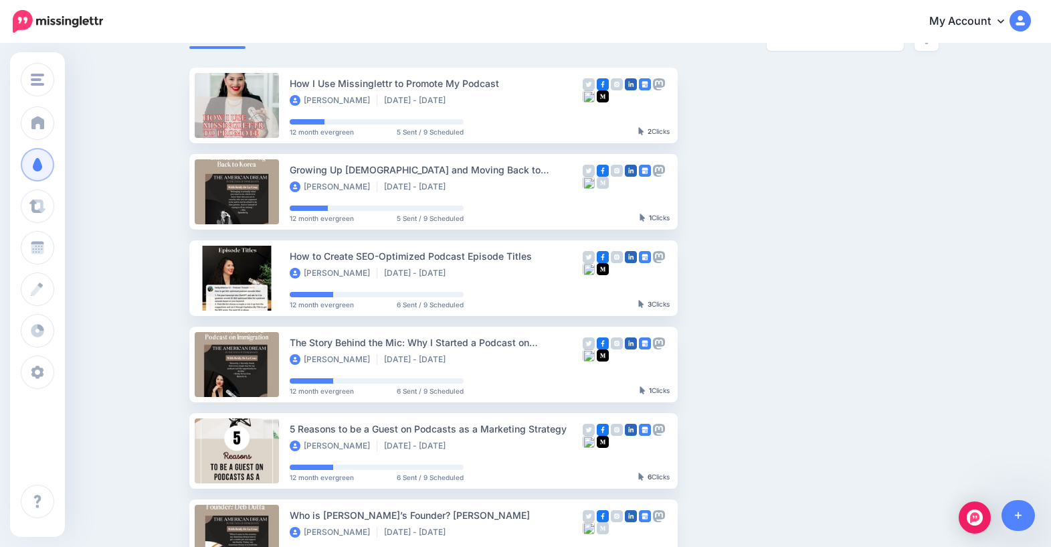
scroll to position [0, 0]
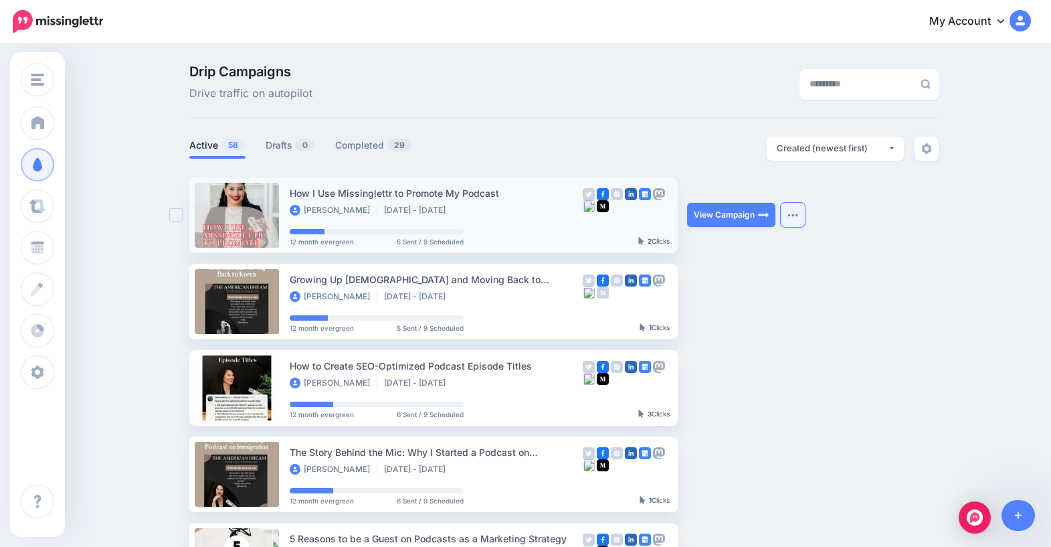
click at [804, 217] on button "button" at bounding box center [793, 215] width 24 height 24
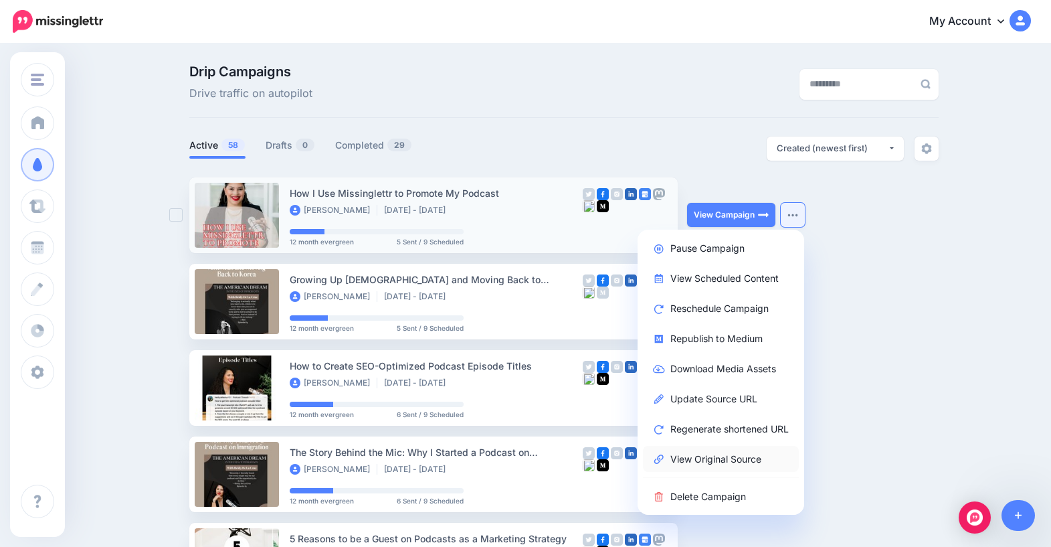
click at [705, 461] on link "View Original Source" at bounding box center [721, 459] width 156 height 26
